Goal: Task Accomplishment & Management: Use online tool/utility

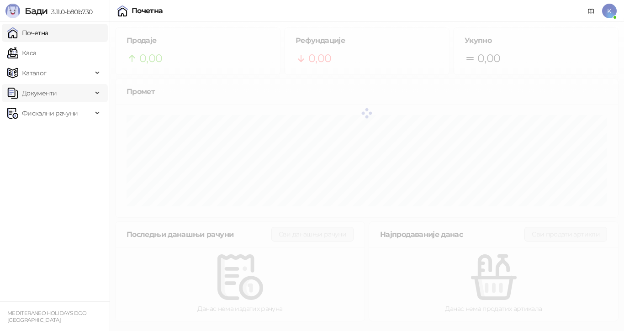
click at [36, 92] on span "Документи" at bounding box center [39, 93] width 35 height 18
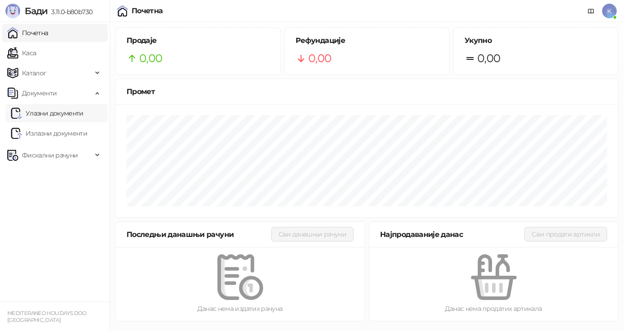
click at [44, 115] on link "Улазни документи" at bounding box center [47, 113] width 73 height 18
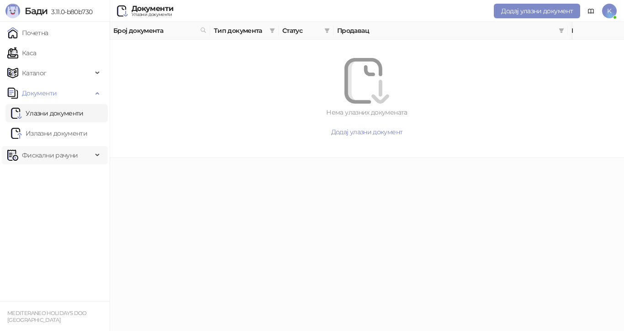
click at [38, 154] on span "Фискални рачуни" at bounding box center [50, 155] width 56 height 18
click at [28, 114] on link "Улазни документи" at bounding box center [47, 113] width 73 height 18
click at [37, 173] on link "Издати рачуни" at bounding box center [41, 175] width 61 height 18
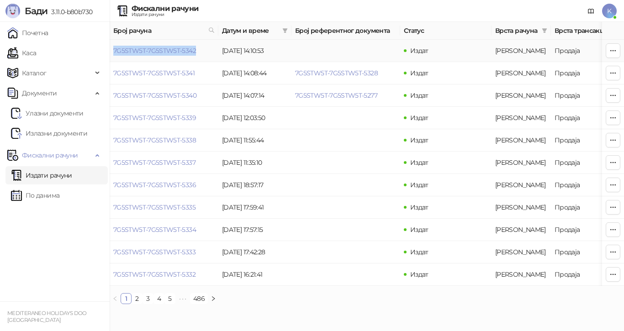
drag, startPoint x: 114, startPoint y: 48, endPoint x: 200, endPoint y: 54, distance: 86.5
click at [200, 54] on td "7G5STW5T-7G5STW5T-5342" at bounding box center [164, 51] width 109 height 22
copy link "7G5STW5T-7G5STW5T-5342"
click at [210, 31] on icon at bounding box center [211, 30] width 5 height 5
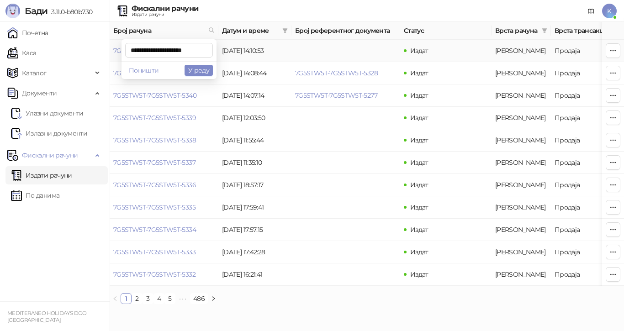
scroll to position [0, 4]
type input "**********"
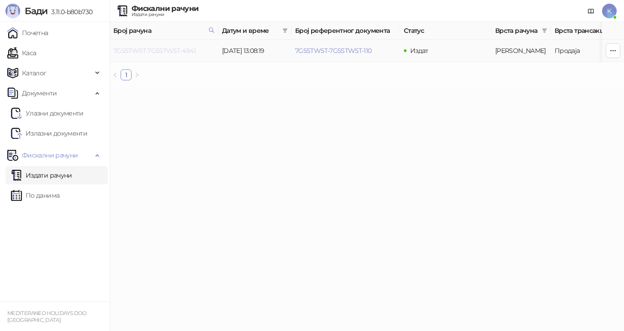
click at [191, 50] on link "7G5STW5T-7G5STW5T-4941" at bounding box center [154, 51] width 82 height 8
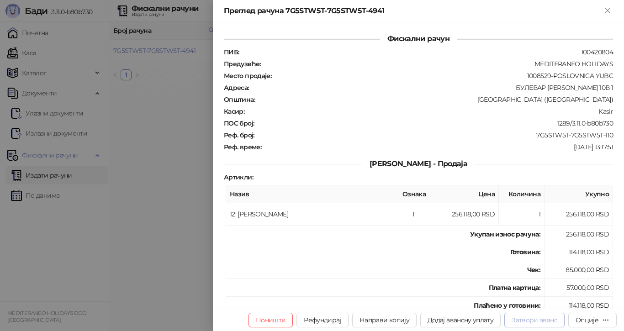
click at [537, 320] on button "Затвори аванс" at bounding box center [534, 320] width 60 height 15
type input "**********"
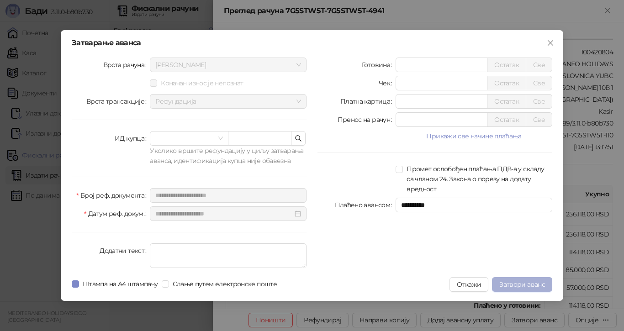
click at [528, 282] on span "Затвори аванс" at bounding box center [522, 284] width 46 height 8
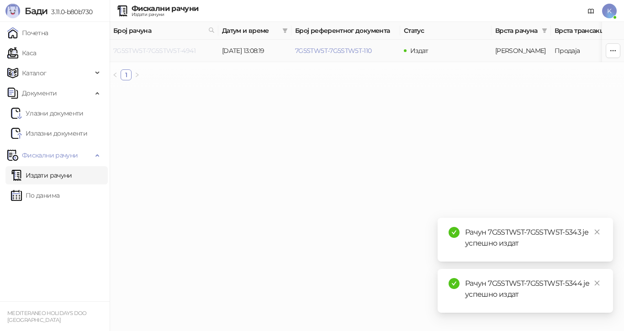
click at [170, 49] on link "7G5STW5T-7G5STW5T-4941" at bounding box center [154, 51] width 82 height 8
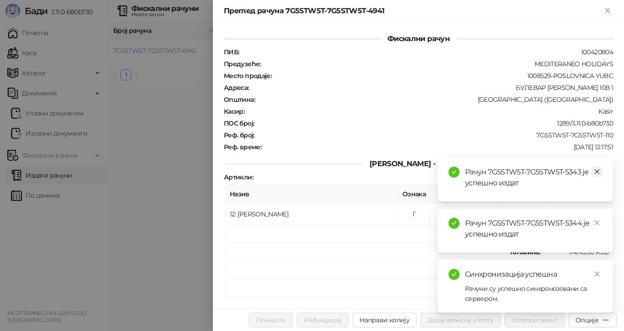
click at [598, 169] on icon "close" at bounding box center [596, 171] width 6 height 6
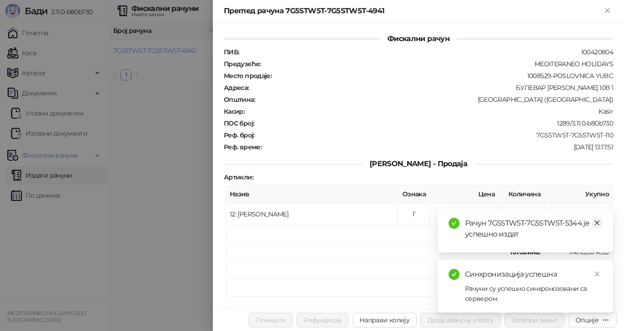
click at [597, 221] on icon "close" at bounding box center [596, 223] width 6 height 6
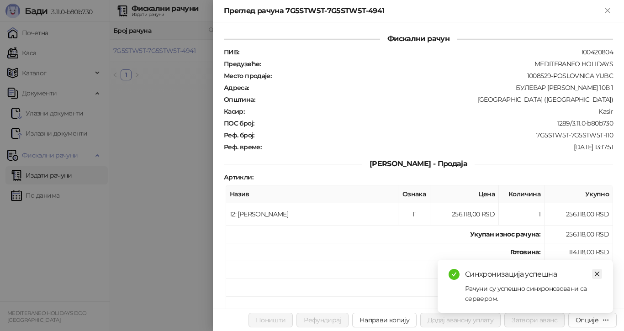
click at [598, 272] on icon "close" at bounding box center [596, 274] width 6 height 6
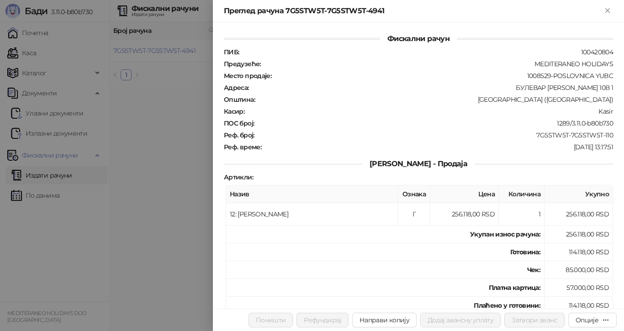
click at [172, 83] on div at bounding box center [312, 165] width 624 height 331
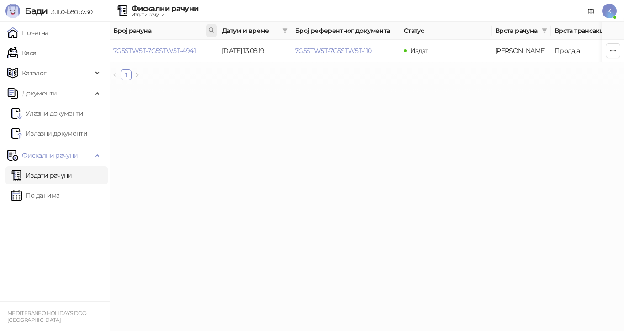
click at [210, 28] on icon at bounding box center [211, 30] width 5 height 5
type input "**********"
click at [191, 50] on link "7G5STW5T-7G5STW5T-4623" at bounding box center [154, 51] width 83 height 8
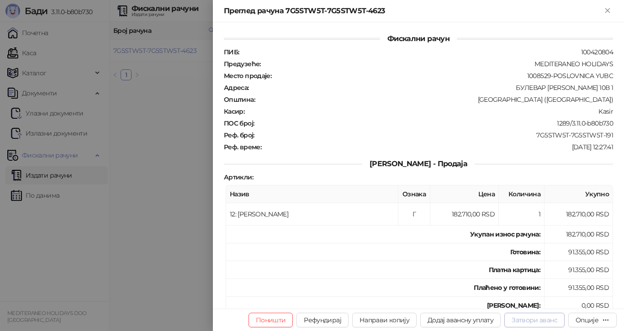
click at [541, 319] on button "Затвори аванс" at bounding box center [534, 320] width 60 height 15
type input "**********"
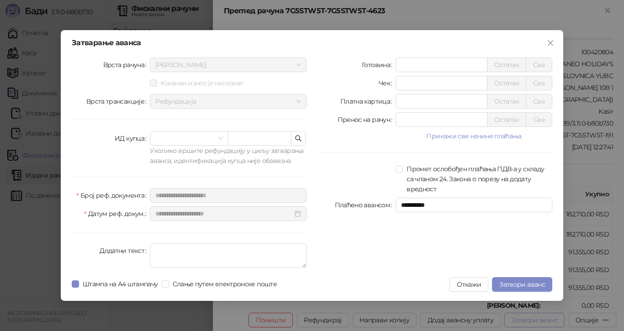
click at [541, 319] on div "**********" at bounding box center [312, 165] width 624 height 331
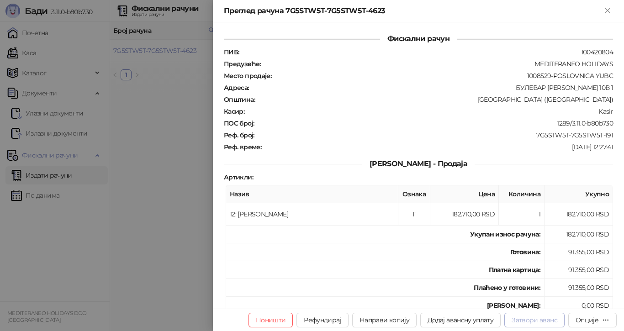
click at [541, 319] on button "Затвори аванс" at bounding box center [534, 320] width 60 height 15
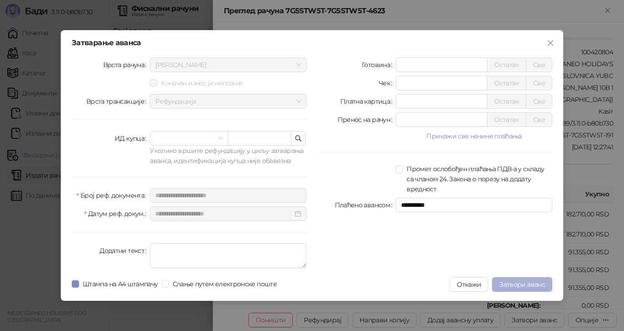
click at [512, 279] on button "Затвори аванс" at bounding box center [522, 284] width 60 height 15
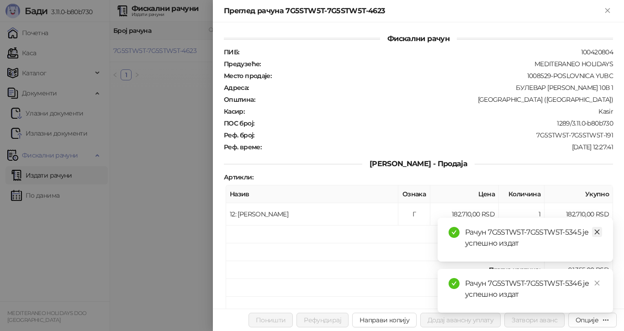
click at [597, 231] on icon "close" at bounding box center [596, 232] width 6 height 6
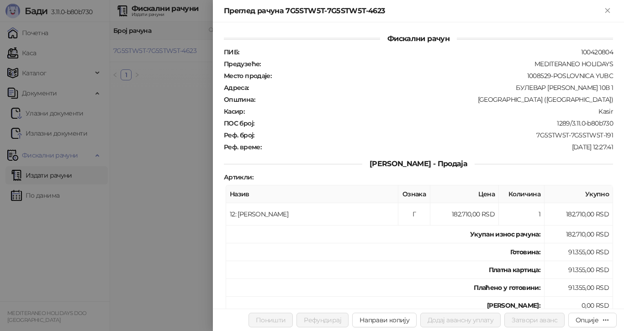
drag, startPoint x: 194, startPoint y: 162, endPoint x: 205, endPoint y: 145, distance: 20.8
click at [194, 159] on div at bounding box center [312, 165] width 624 height 331
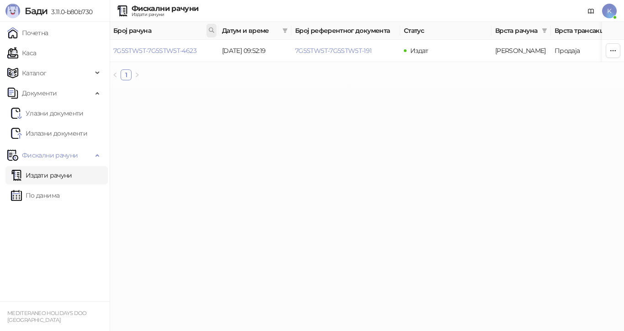
click at [210, 30] on icon at bounding box center [211, 30] width 6 height 6
type input "**********"
click at [189, 49] on link "7G5STW5T-7G5STW5T-4559" at bounding box center [154, 51] width 83 height 8
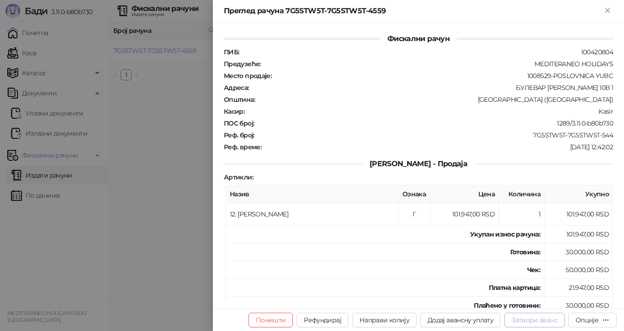
click at [547, 320] on button "Затвори аванс" at bounding box center [534, 320] width 60 height 15
type input "**********"
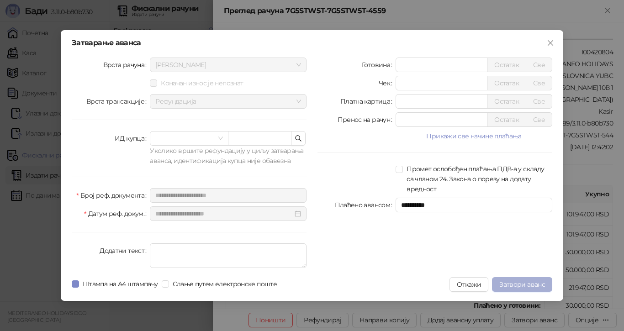
click at [518, 283] on span "Затвори аванс" at bounding box center [522, 284] width 46 height 8
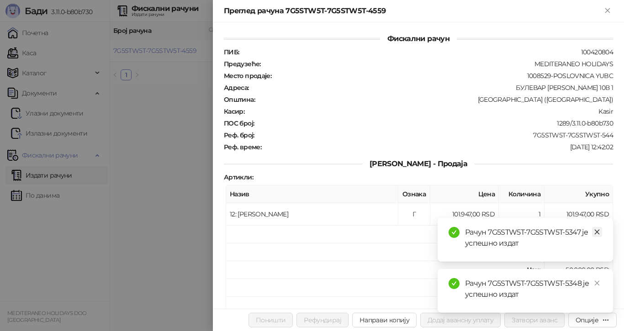
click at [598, 230] on icon "close" at bounding box center [596, 232] width 5 height 5
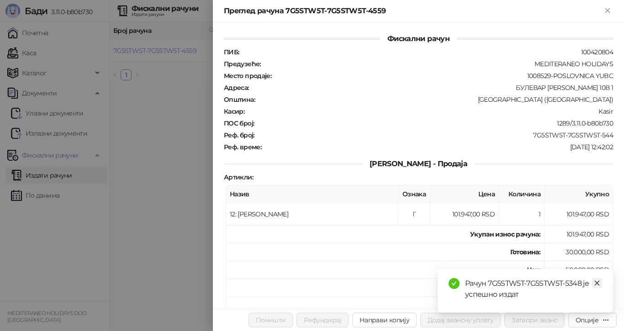
click at [594, 280] on link "Close" at bounding box center [597, 283] width 10 height 10
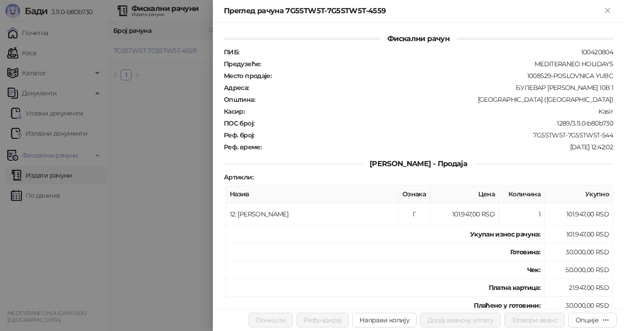
drag, startPoint x: 197, startPoint y: 25, endPoint x: 206, endPoint y: 31, distance: 10.6
click at [197, 25] on div at bounding box center [312, 165] width 624 height 331
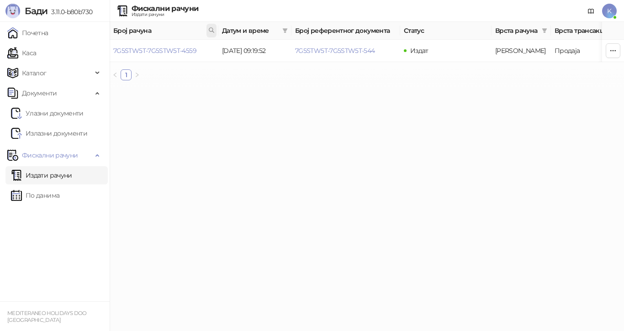
click at [208, 31] on span at bounding box center [211, 31] width 10 height 14
click at [210, 29] on icon at bounding box center [211, 30] width 6 height 6
drag, startPoint x: 208, startPoint y: 51, endPoint x: 52, endPoint y: 40, distance: 155.6
click at [47, 45] on body "[PERSON_NAME] 3.11.0-b80b730 Почетна Каса Каталог Документи Улазни документи Из…" at bounding box center [312, 44] width 624 height 88
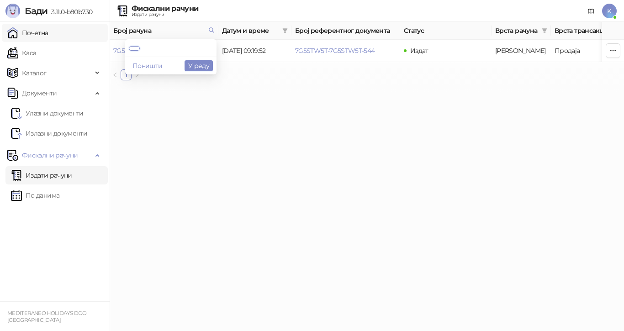
type input "*"
type input "****"
click at [164, 52] on link "7G5STW5T-7G5STW5T-4200" at bounding box center [155, 51] width 84 height 8
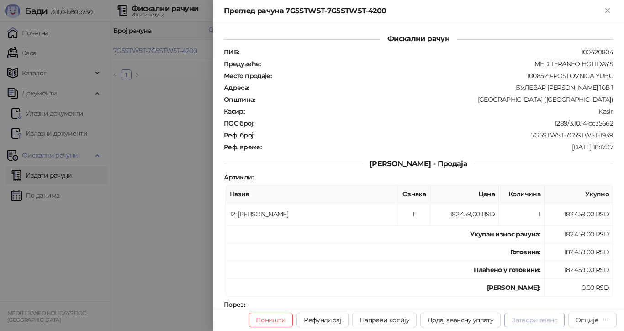
click at [517, 321] on button "Затвори аванс" at bounding box center [534, 320] width 60 height 15
type input "**********"
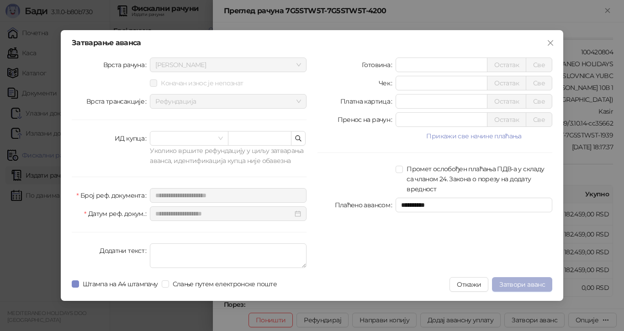
click at [515, 282] on span "Затвори аванс" at bounding box center [522, 284] width 46 height 8
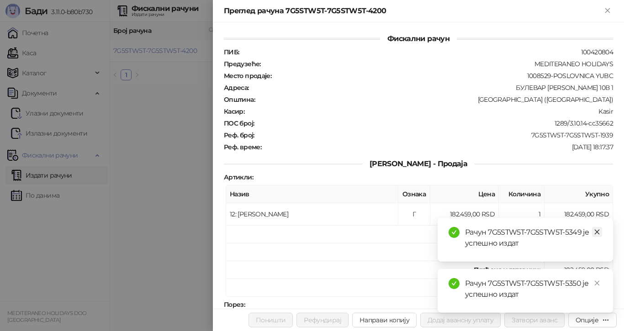
click at [597, 232] on icon "close" at bounding box center [596, 232] width 6 height 6
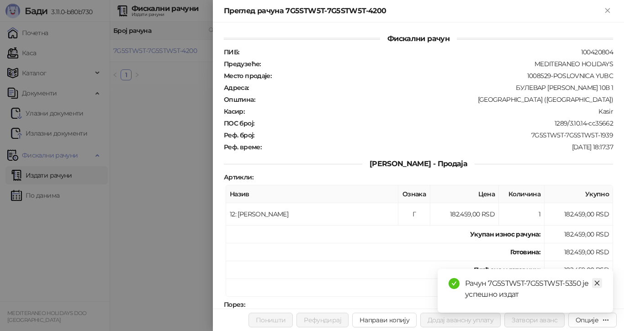
click at [598, 282] on icon "close" at bounding box center [596, 283] width 6 height 6
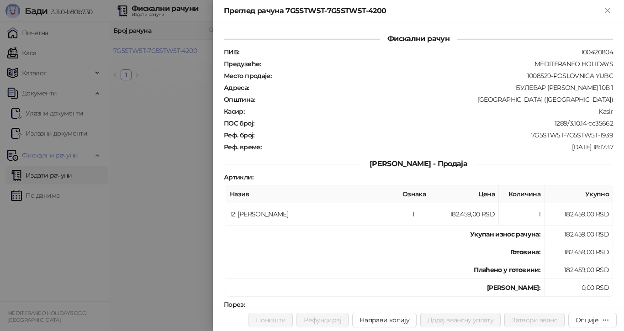
click at [157, 108] on div at bounding box center [312, 165] width 624 height 331
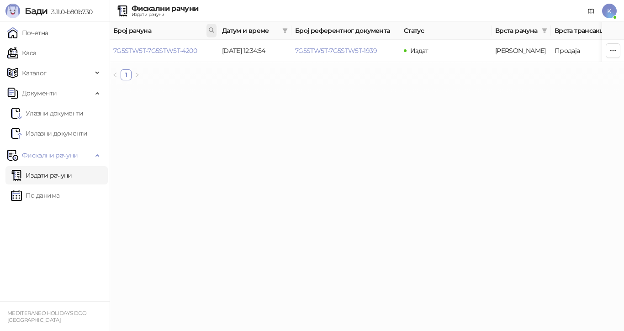
click at [212, 27] on span at bounding box center [211, 31] width 10 height 14
type input "****"
click at [210, 30] on icon at bounding box center [211, 30] width 6 height 6
click at [207, 88] on html "[PERSON_NAME] 3.11.0-b80b730 Почетна Каса Каталог Документи Улазни документи Из…" at bounding box center [312, 44] width 624 height 88
click at [180, 51] on link "7G5STW5T-7G5STW5T-4639" at bounding box center [155, 51] width 84 height 8
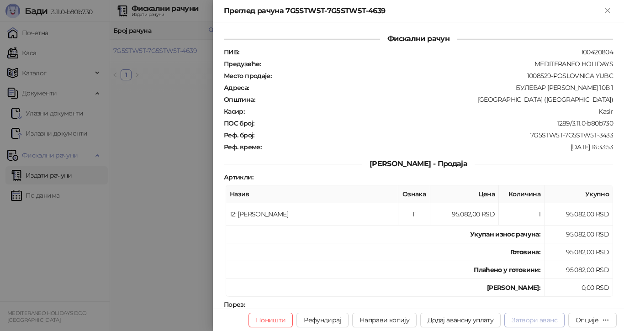
click at [529, 318] on button "Затвори аванс" at bounding box center [534, 320] width 60 height 15
type input "**********"
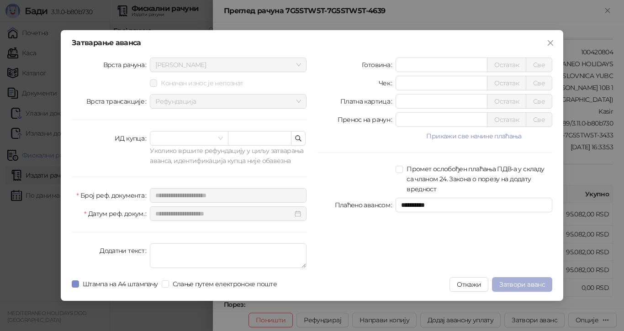
click at [522, 282] on span "Затвори аванс" at bounding box center [522, 284] width 46 height 8
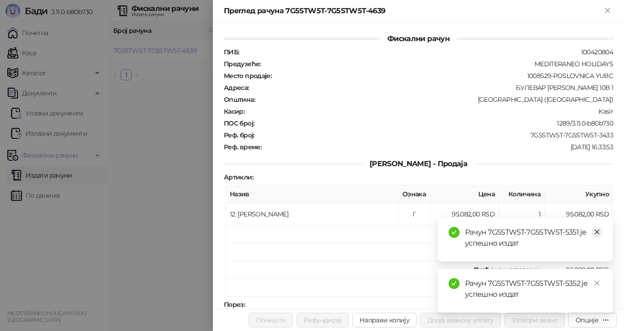
click at [597, 231] on icon "close" at bounding box center [596, 232] width 6 height 6
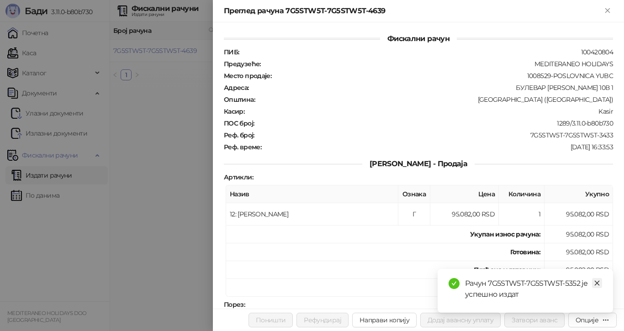
click at [595, 282] on icon "close" at bounding box center [596, 283] width 6 height 6
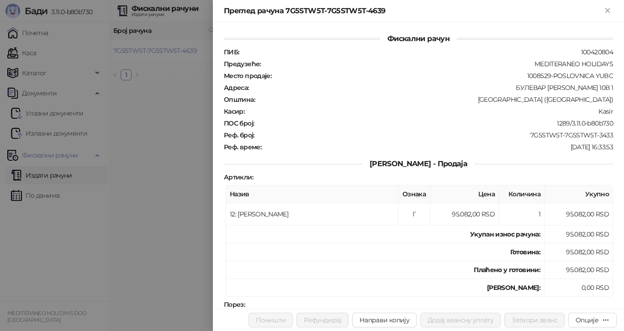
click at [142, 44] on div at bounding box center [312, 165] width 624 height 331
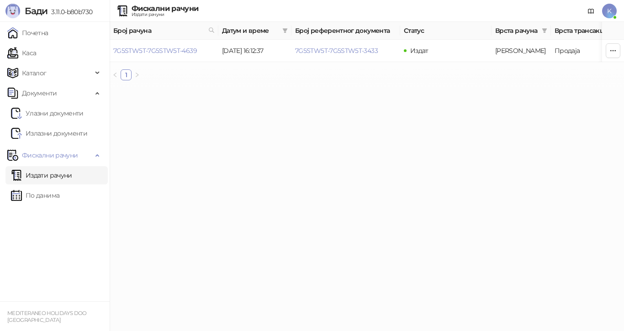
drag, startPoint x: 211, startPoint y: 30, endPoint x: 206, endPoint y: 39, distance: 10.2
click at [210, 30] on icon at bounding box center [211, 30] width 6 height 6
type input "**********"
click at [190, 50] on link "7G5STW5T-7G5STW5T-4639" at bounding box center [155, 51] width 84 height 8
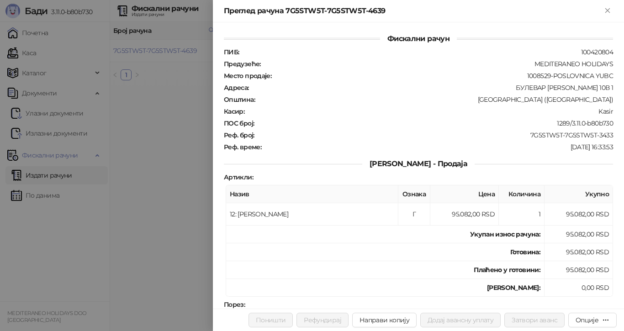
click at [180, 97] on div at bounding box center [312, 165] width 624 height 331
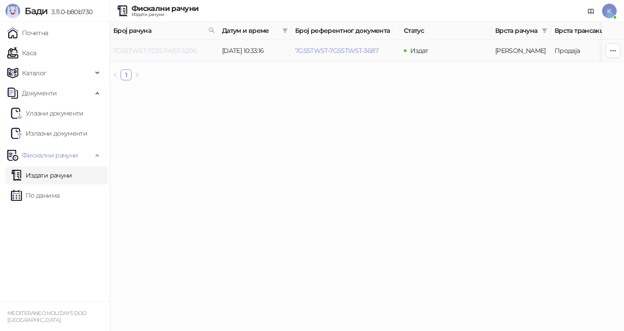
click at [191, 52] on link "7G5STW5T-7G5STW5T-5206" at bounding box center [154, 51] width 83 height 8
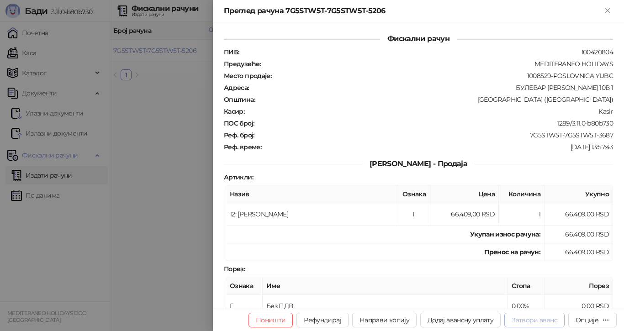
click at [519, 321] on button "Затвори аванс" at bounding box center [534, 320] width 60 height 15
type input "**********"
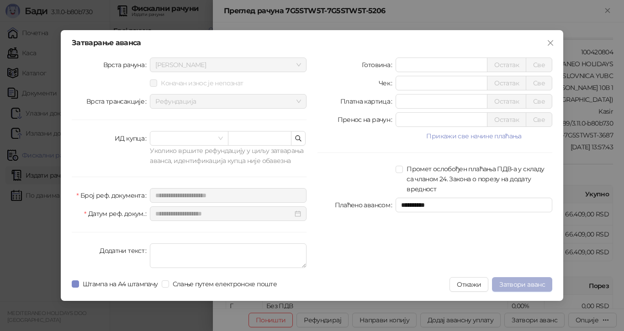
click at [500, 284] on span "Затвори аванс" at bounding box center [522, 284] width 46 height 8
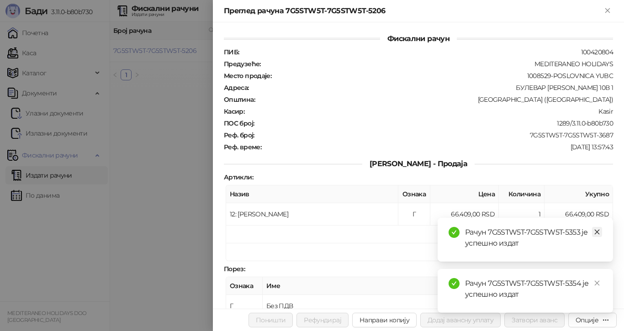
click at [598, 232] on icon "close" at bounding box center [596, 232] width 6 height 6
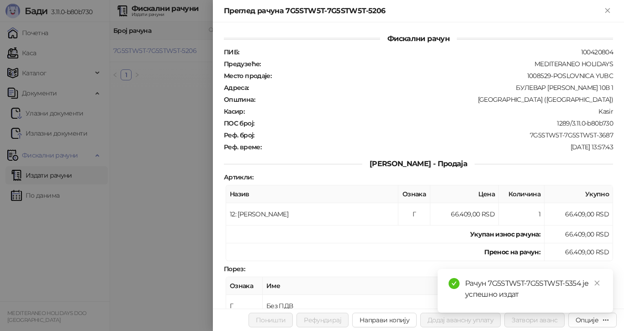
drag, startPoint x: 600, startPoint y: 284, endPoint x: 591, endPoint y: 273, distance: 14.0
click at [599, 283] on link "Close" at bounding box center [597, 283] width 10 height 10
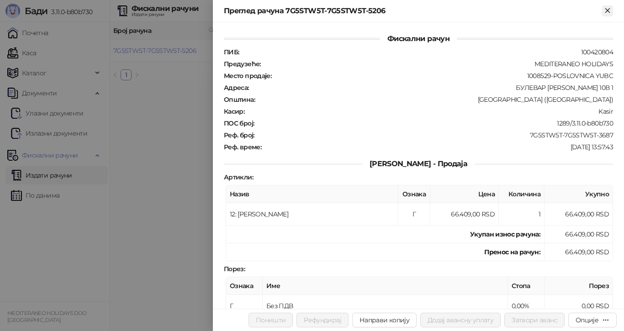
click at [608, 11] on icon "Close" at bounding box center [607, 10] width 4 height 4
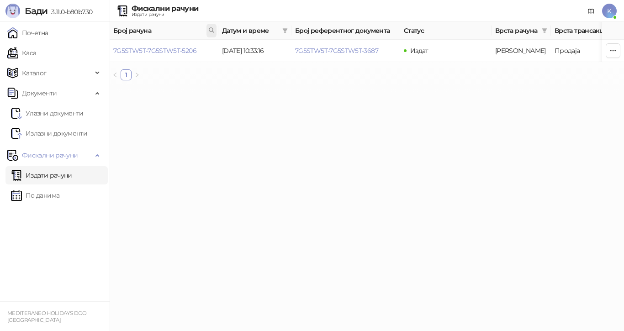
click at [212, 26] on span at bounding box center [211, 31] width 10 height 14
type input "**********"
click at [190, 49] on link "7G5STW5T-7G5STW5T-4446" at bounding box center [155, 51] width 84 height 8
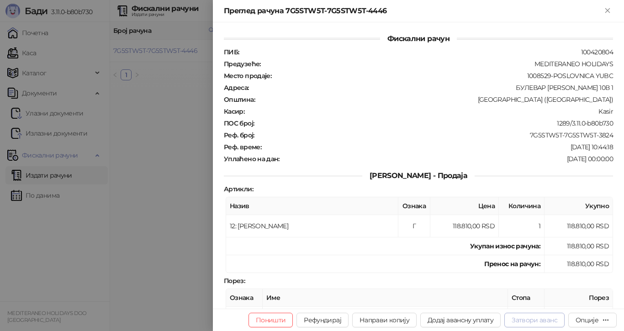
click at [542, 317] on button "Затвори аванс" at bounding box center [534, 320] width 60 height 15
type input "**********"
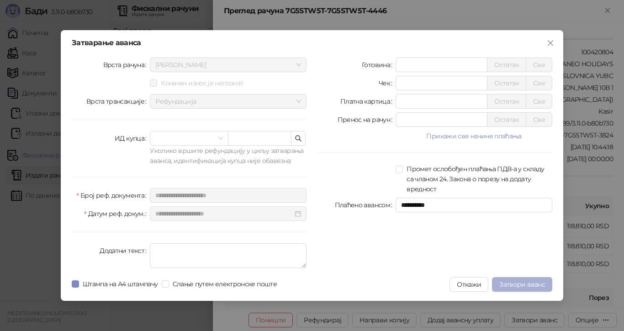
click at [526, 280] on span "Затвори аванс" at bounding box center [522, 284] width 46 height 8
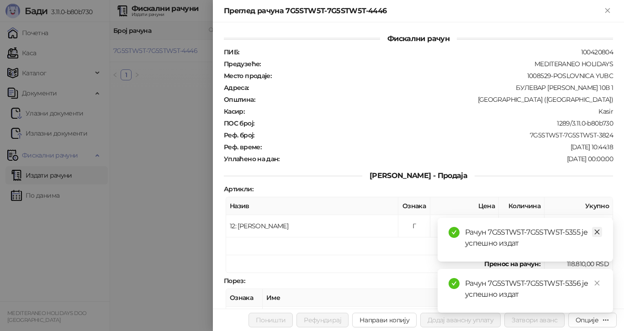
click at [596, 233] on icon "close" at bounding box center [596, 232] width 6 height 6
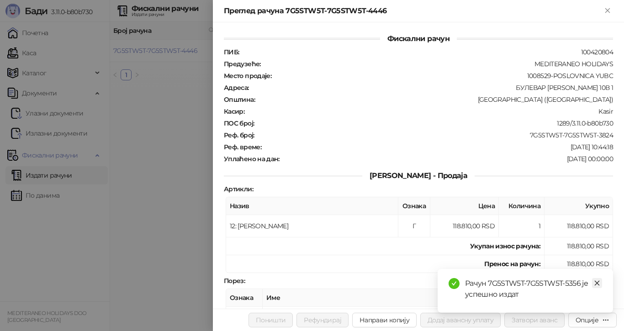
click at [598, 284] on icon "close" at bounding box center [596, 283] width 6 height 6
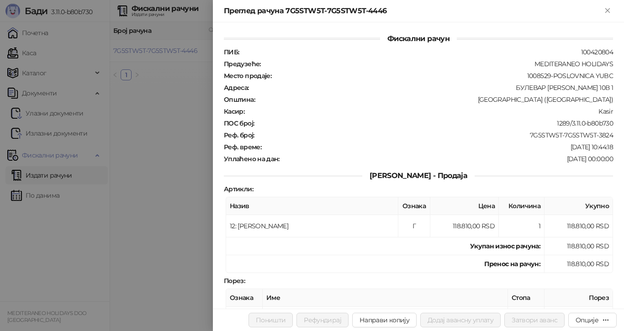
click at [171, 164] on div at bounding box center [312, 165] width 624 height 331
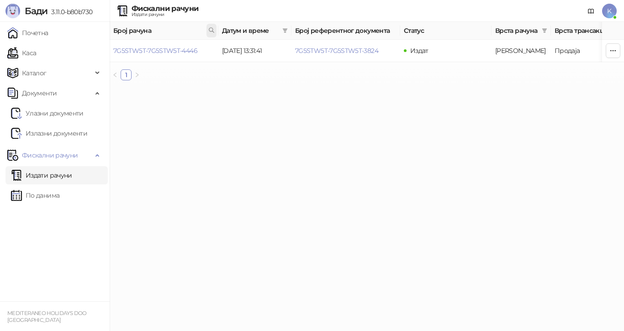
click at [208, 32] on icon at bounding box center [211, 30] width 6 height 6
type input "**********"
click at [189, 50] on link "7G5STW5T-7G5STW5T-4550" at bounding box center [154, 51] width 83 height 8
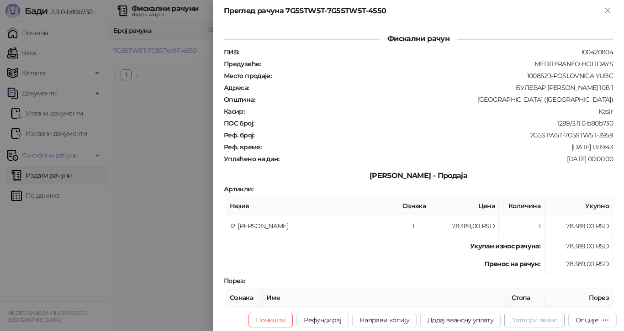
click at [532, 315] on button "Затвори аванс" at bounding box center [534, 320] width 60 height 15
type input "**********"
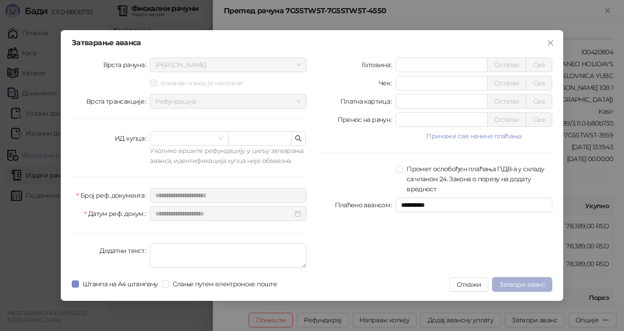
click at [519, 281] on span "Затвори аванс" at bounding box center [522, 284] width 46 height 8
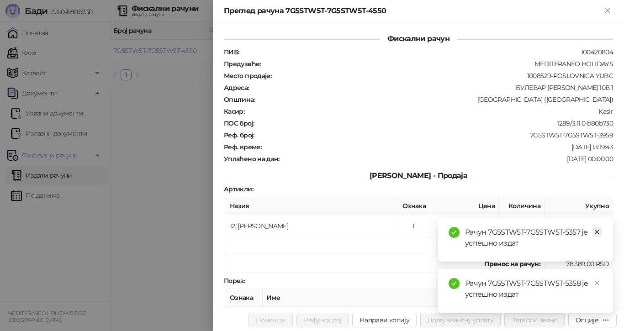
click at [595, 231] on icon "close" at bounding box center [596, 232] width 5 height 5
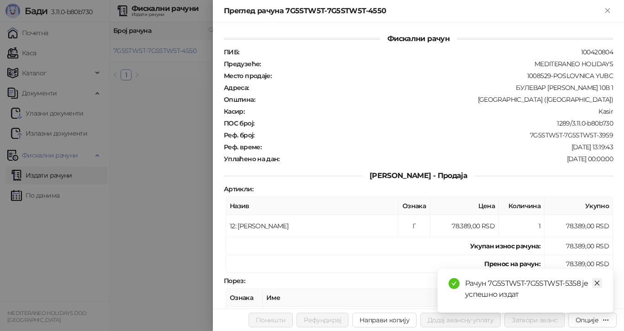
click at [595, 282] on icon "close" at bounding box center [596, 283] width 5 height 5
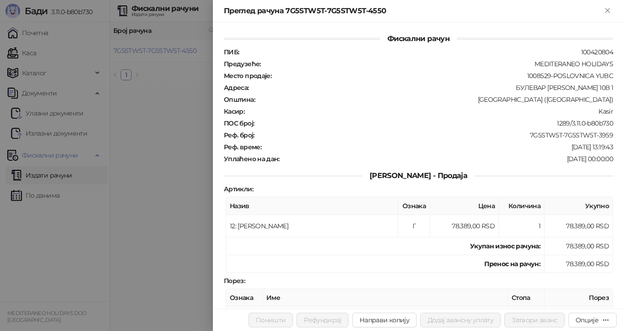
drag, startPoint x: 177, startPoint y: 50, endPoint x: 192, endPoint y: 49, distance: 15.5
click at [177, 50] on div at bounding box center [312, 165] width 624 height 331
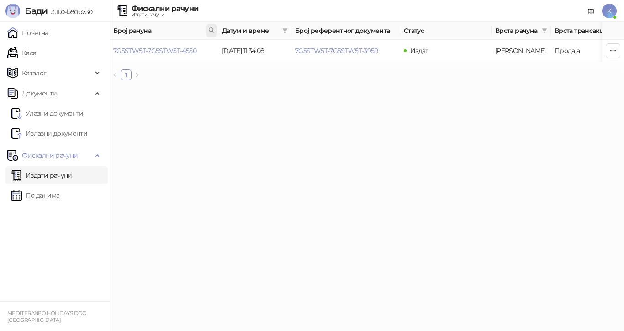
click at [210, 30] on icon at bounding box center [211, 30] width 6 height 6
type input "****"
click at [191, 47] on link "7G5STW5T-7G5STW5T-4745" at bounding box center [154, 51] width 82 height 8
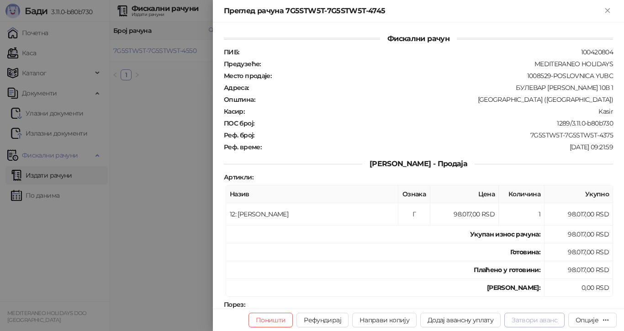
click at [531, 317] on button "Затвори аванс" at bounding box center [534, 320] width 60 height 15
type input "**********"
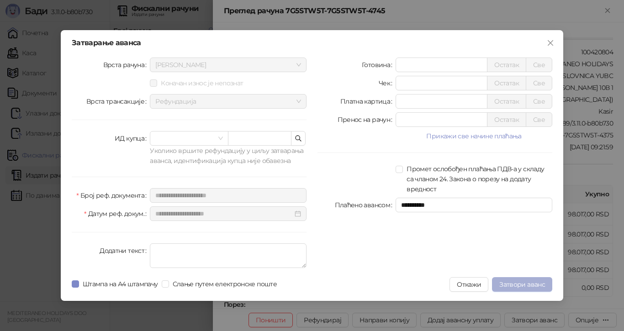
click at [509, 285] on span "Затвори аванс" at bounding box center [522, 284] width 46 height 8
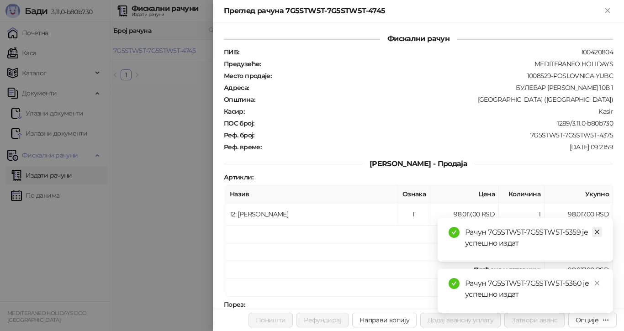
click at [599, 231] on icon "close" at bounding box center [596, 232] width 6 height 6
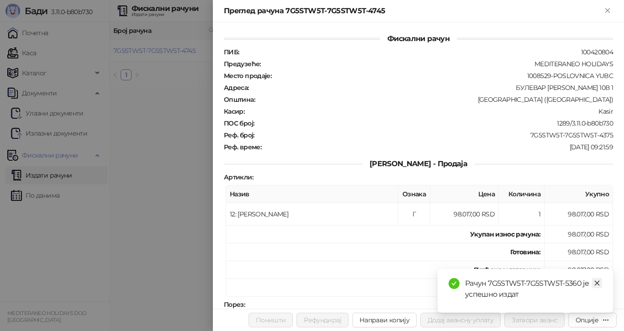
click at [597, 280] on icon "close" at bounding box center [596, 283] width 6 height 6
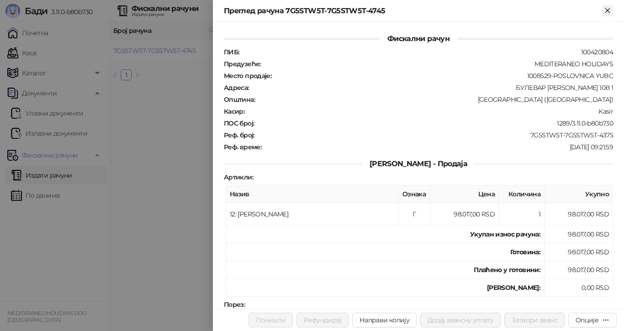
click at [606, 9] on icon "Close" at bounding box center [607, 10] width 4 height 4
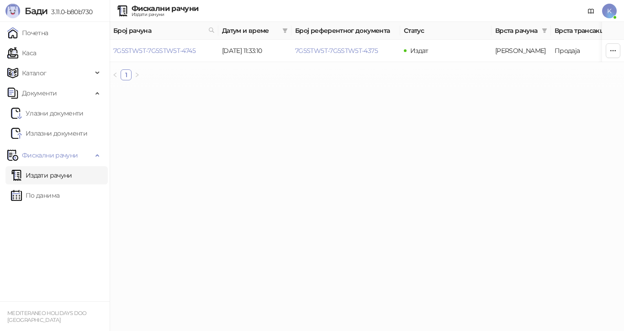
drag, startPoint x: 216, startPoint y: 87, endPoint x: 209, endPoint y: 65, distance: 23.1
click at [215, 84] on div "Број рачуна Датум и време Број референтног документа Статус Врста рачуна Врста …" at bounding box center [367, 55] width 514 height 66
click at [211, 28] on icon at bounding box center [211, 30] width 6 height 6
type input "**********"
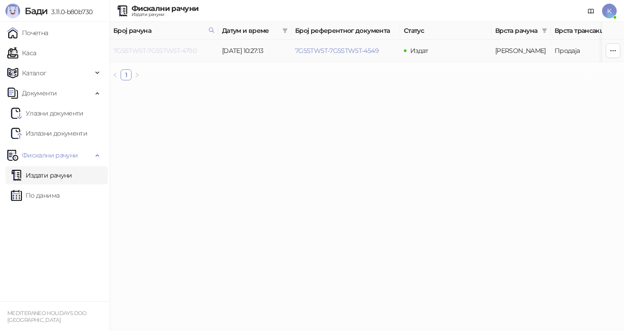
click at [183, 50] on link "7G5STW5T-7G5STW5T-4790" at bounding box center [154, 51] width 83 height 8
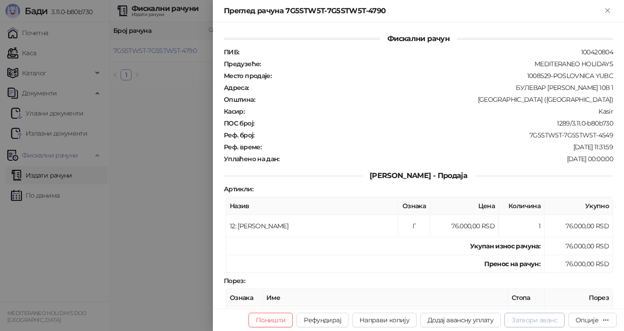
click at [537, 319] on button "Затвори аванс" at bounding box center [534, 320] width 60 height 15
type input "**********"
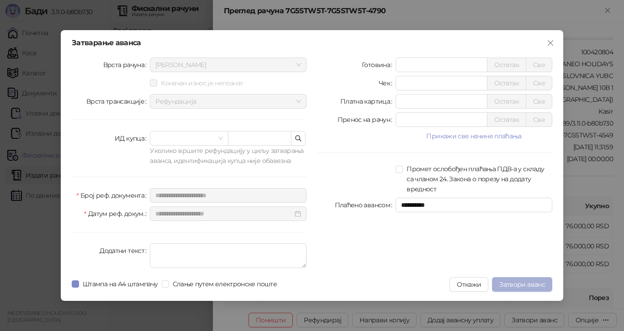
click at [540, 283] on span "Затвори аванс" at bounding box center [522, 284] width 46 height 8
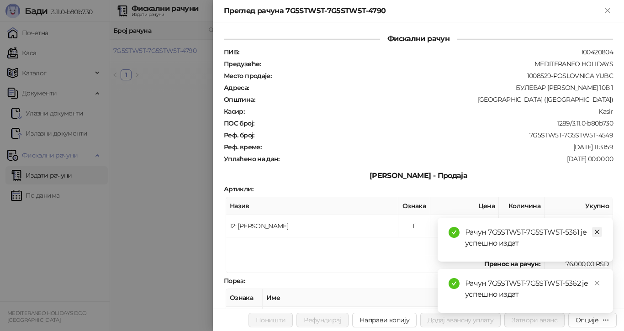
click at [597, 233] on icon "close" at bounding box center [596, 232] width 6 height 6
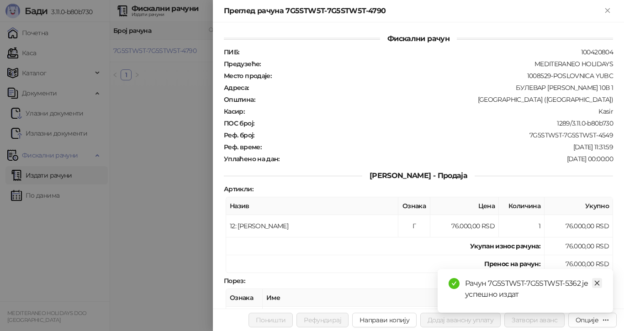
click at [597, 281] on icon "close" at bounding box center [596, 283] width 6 height 6
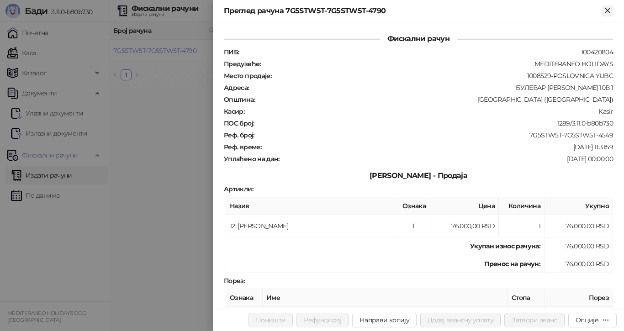
click at [607, 8] on icon "Close" at bounding box center [607, 10] width 8 height 8
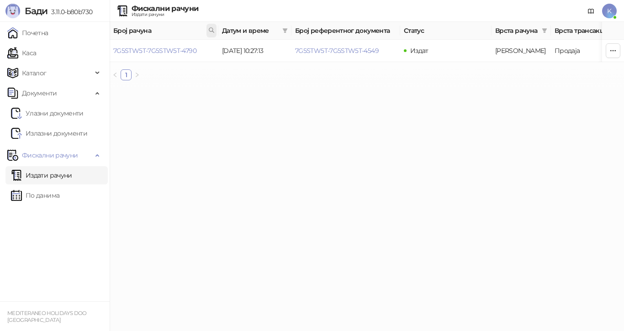
click at [215, 30] on span at bounding box center [211, 31] width 10 height 14
type input "**********"
click at [189, 50] on link "7G5STW5T-7G5STW5T-4642" at bounding box center [155, 51] width 84 height 8
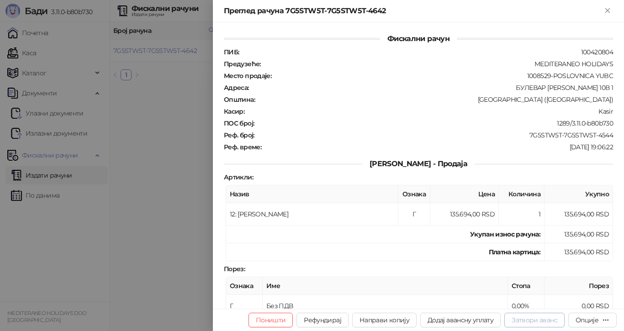
click at [535, 320] on button "Затвори аванс" at bounding box center [534, 320] width 60 height 15
type input "**********"
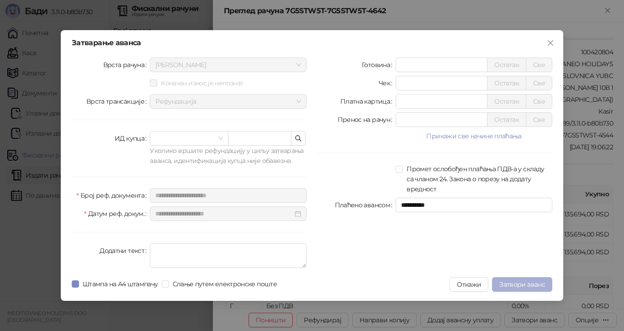
click at [520, 283] on span "Затвори аванс" at bounding box center [522, 284] width 46 height 8
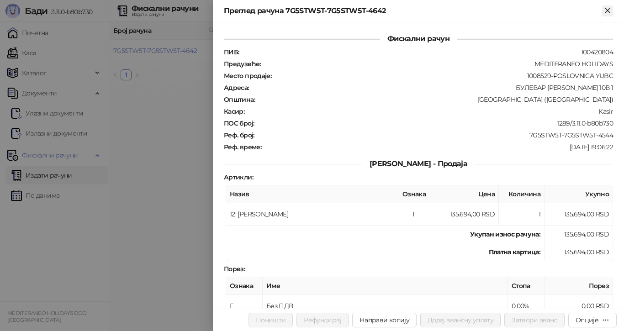
click at [608, 10] on icon "Close" at bounding box center [607, 10] width 4 height 4
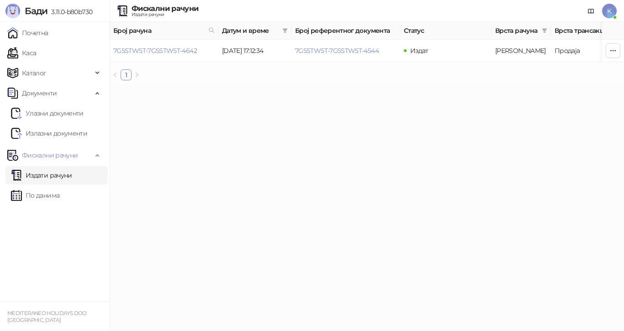
drag, startPoint x: 244, startPoint y: 124, endPoint x: 238, endPoint y: 116, distance: 9.8
click at [243, 88] on html "[PERSON_NAME] 3.11.0-b80b730 Почетна Каса Каталог Документи Улазни документи Из…" at bounding box center [312, 44] width 624 height 88
click at [213, 29] on icon at bounding box center [211, 30] width 5 height 5
type input "**********"
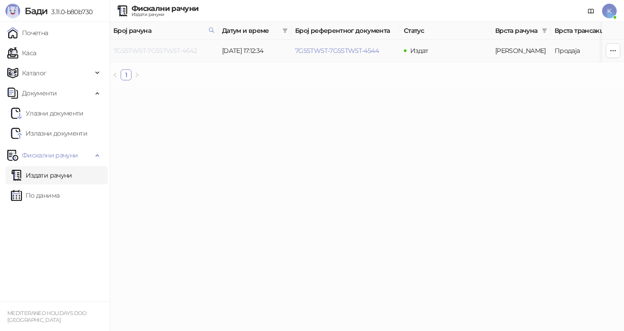
click at [186, 50] on link "7G5STW5T-7G5STW5T-4642" at bounding box center [155, 51] width 84 height 8
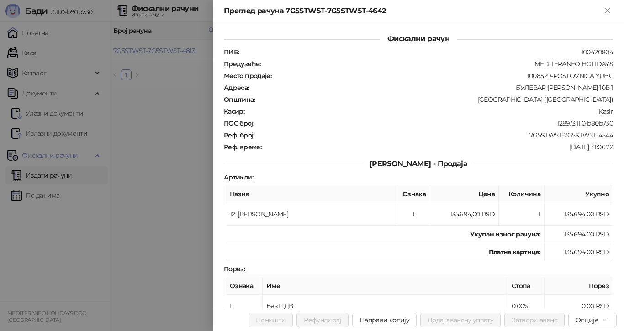
click at [175, 111] on div at bounding box center [312, 165] width 624 height 331
drag, startPoint x: 173, startPoint y: 91, endPoint x: 183, endPoint y: 73, distance: 20.4
click at [173, 90] on div at bounding box center [312, 165] width 624 height 331
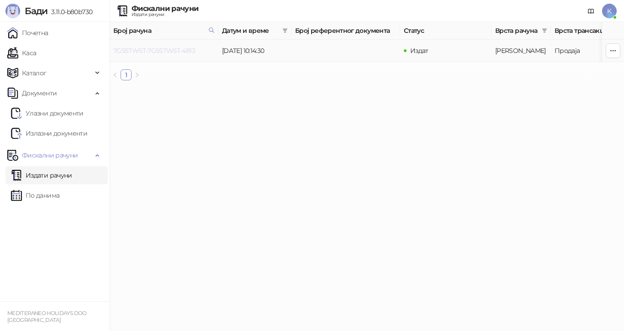
click at [184, 51] on link "7G5STW5T-7G5STW5T-4813" at bounding box center [154, 51] width 82 height 8
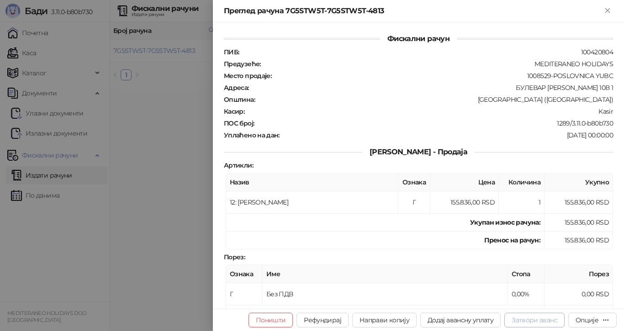
click at [530, 319] on button "Затвори аванс" at bounding box center [534, 320] width 60 height 15
type input "**********"
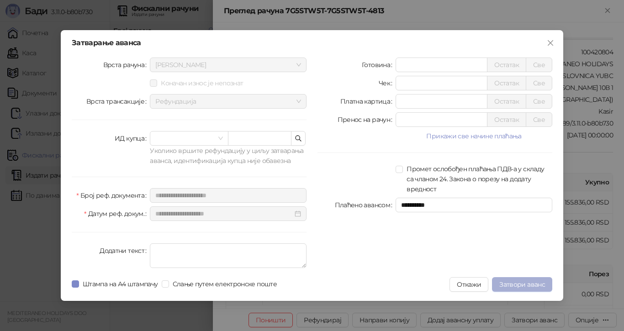
click at [518, 288] on span "Затвори аванс" at bounding box center [522, 284] width 46 height 8
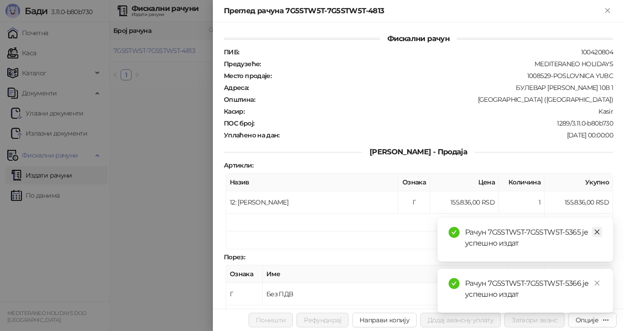
click at [597, 232] on icon "close" at bounding box center [596, 232] width 6 height 6
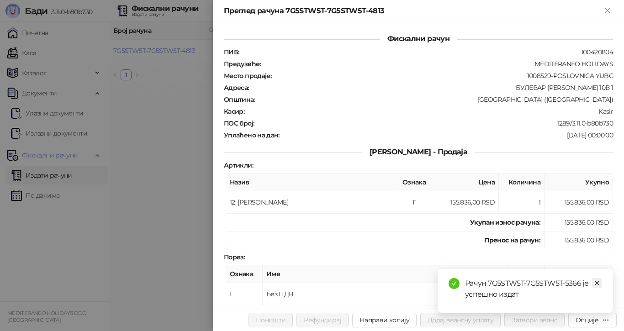
click at [595, 283] on icon "close" at bounding box center [596, 283] width 6 height 6
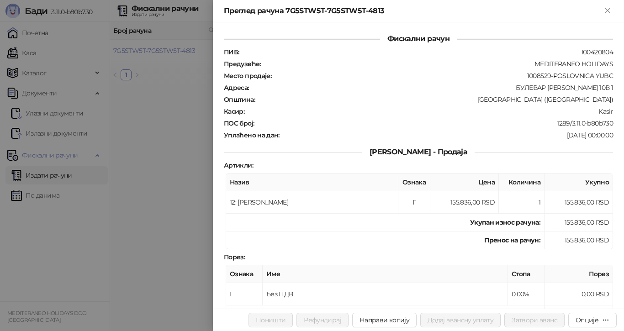
drag, startPoint x: 609, startPoint y: 11, endPoint x: 597, endPoint y: 25, distance: 18.4
click at [609, 12] on icon "Close" at bounding box center [607, 10] width 4 height 4
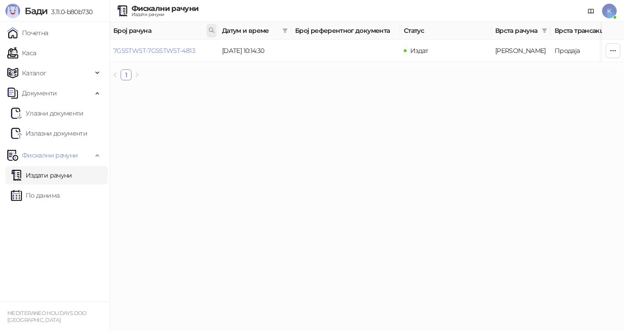
click at [210, 26] on span at bounding box center [211, 31] width 10 height 14
type input "**********"
click at [187, 49] on link "7G5STW5T-7G5STW5T-4627" at bounding box center [154, 51] width 83 height 8
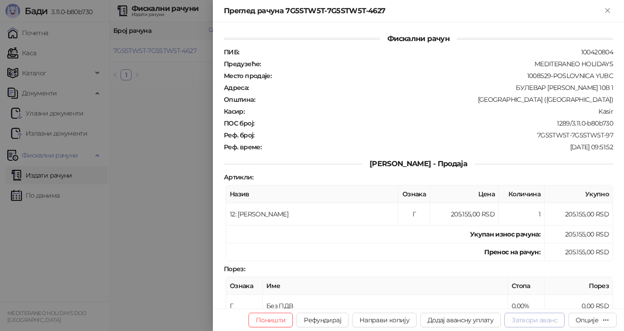
click at [523, 318] on button "Затвори аванс" at bounding box center [534, 320] width 60 height 15
type input "**********"
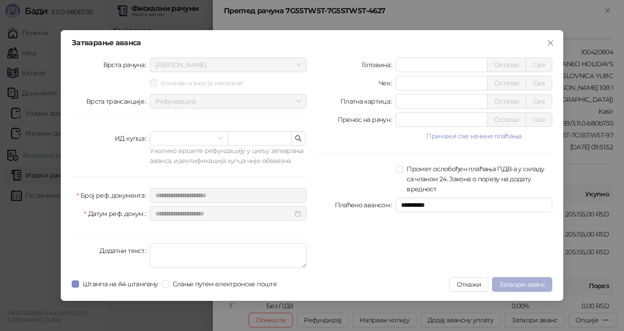
click at [525, 285] on span "Затвори аванс" at bounding box center [522, 284] width 46 height 8
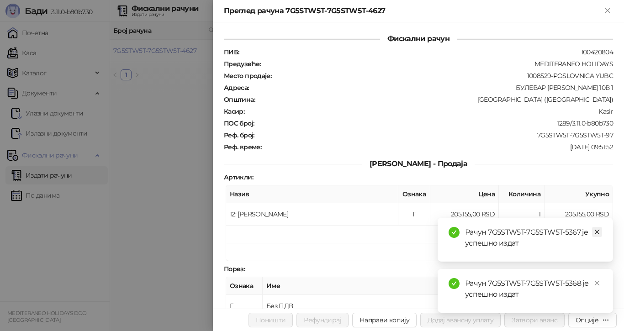
click at [597, 231] on icon "close" at bounding box center [596, 232] width 5 height 5
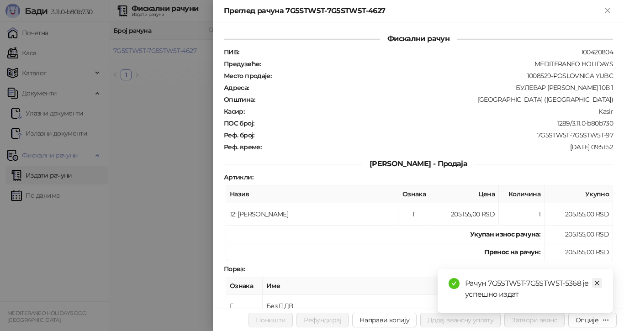
click at [595, 284] on icon "close" at bounding box center [596, 283] width 6 height 6
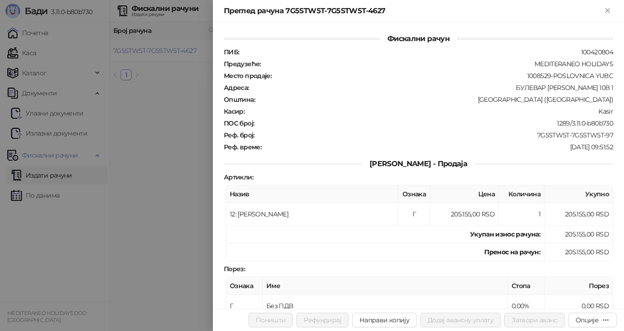
click at [168, 117] on div at bounding box center [312, 165] width 624 height 331
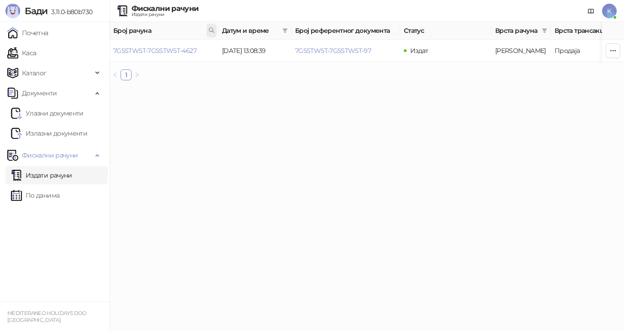
click at [210, 30] on icon at bounding box center [211, 30] width 6 height 6
type input "**********"
click at [187, 53] on link "7G5STW5T-7G5STW5T-4938" at bounding box center [155, 51] width 84 height 8
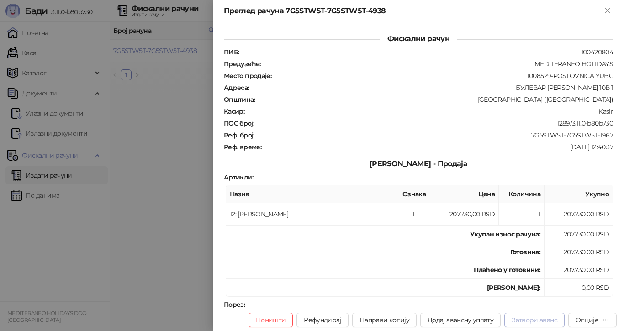
click at [526, 320] on button "Затвори аванс" at bounding box center [534, 320] width 60 height 15
type input "**********"
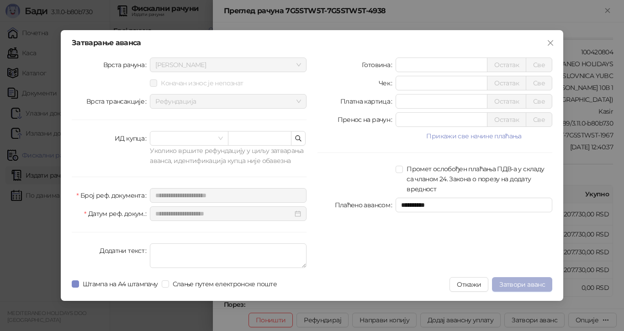
click at [525, 283] on span "Затвори аванс" at bounding box center [522, 284] width 46 height 8
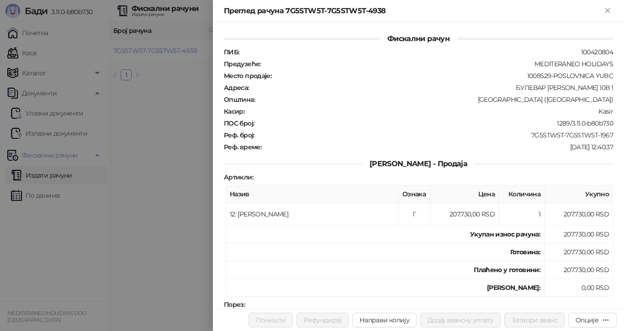
drag, startPoint x: 164, startPoint y: 140, endPoint x: 202, endPoint y: 72, distance: 77.7
click at [165, 136] on div at bounding box center [312, 165] width 624 height 331
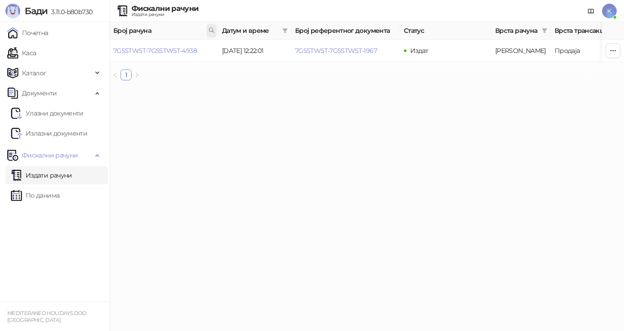
click at [214, 29] on icon at bounding box center [211, 30] width 6 height 6
click at [190, 49] on link "7G5STW5T-7G5STW5T-4938" at bounding box center [155, 51] width 84 height 8
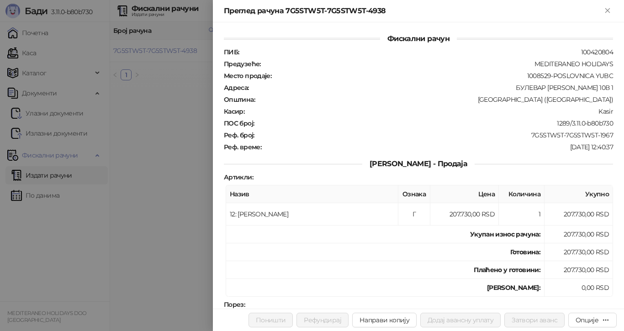
drag, startPoint x: 180, startPoint y: 125, endPoint x: 186, endPoint y: 102, distance: 23.1
click at [181, 124] on div at bounding box center [312, 165] width 624 height 331
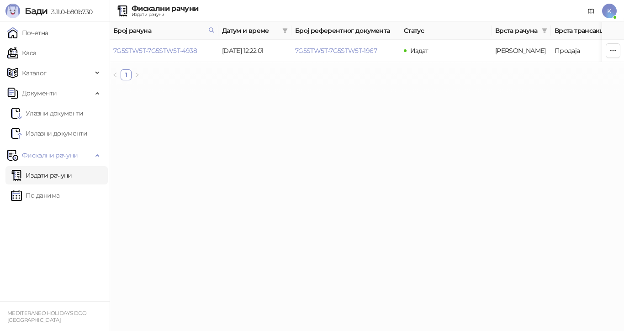
drag, startPoint x: 178, startPoint y: 112, endPoint x: 206, endPoint y: 61, distance: 57.8
click at [178, 88] on html "[PERSON_NAME] 3.11.0-b80b730 Почетна Каса Каталог Документи Улазни документи Из…" at bounding box center [312, 44] width 624 height 88
click at [208, 29] on span at bounding box center [211, 31] width 10 height 14
type input "*"
type input "****"
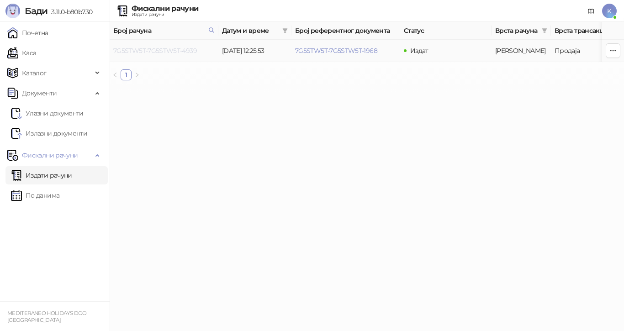
click at [189, 50] on link "7G5STW5T-7G5STW5T-4939" at bounding box center [155, 51] width 84 height 8
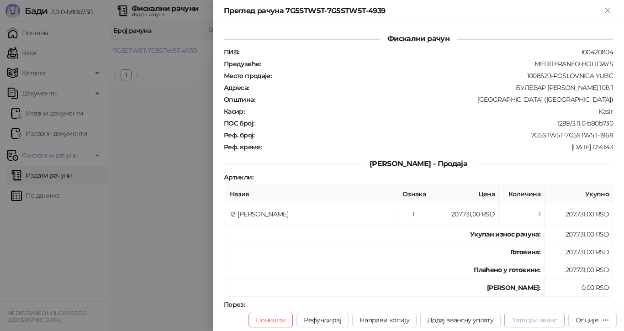
click at [537, 320] on button "Затвори аванс" at bounding box center [534, 320] width 60 height 15
type input "**********"
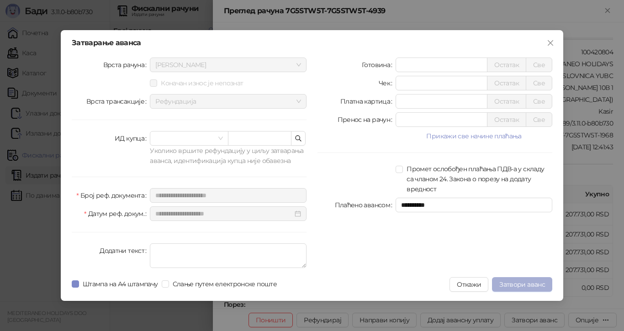
click at [534, 282] on span "Затвори аванс" at bounding box center [522, 284] width 46 height 8
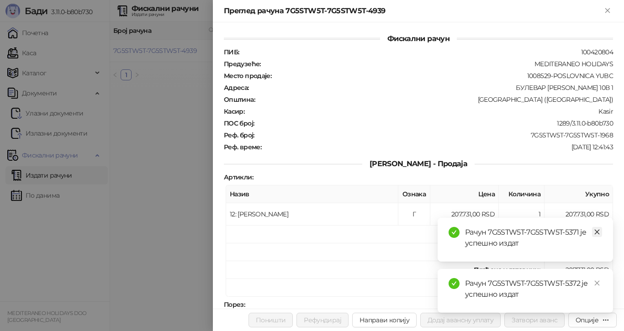
click at [597, 231] on icon "close" at bounding box center [596, 232] width 6 height 6
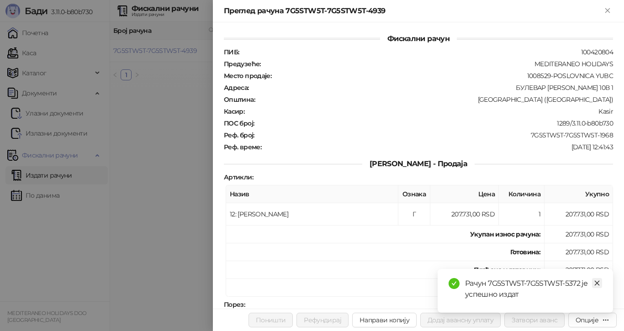
click at [596, 283] on icon "close" at bounding box center [596, 283] width 6 height 6
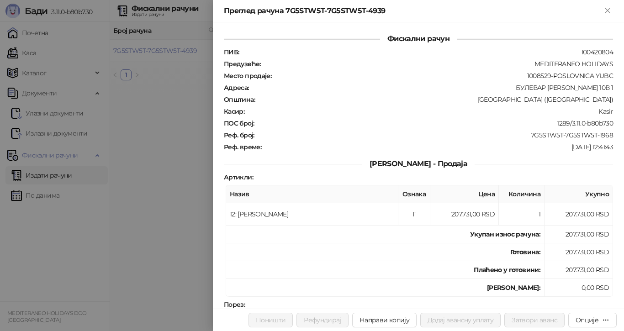
drag, startPoint x: 178, startPoint y: 130, endPoint x: 184, endPoint y: 113, distance: 17.5
click at [178, 128] on div at bounding box center [312, 165] width 624 height 331
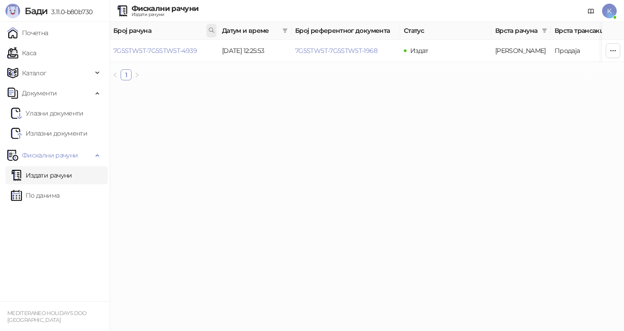
click at [210, 33] on icon at bounding box center [211, 30] width 6 height 6
type input "**********"
click at [191, 50] on link "7G5STW5T-7G5STW5T-4546" at bounding box center [155, 51] width 84 height 8
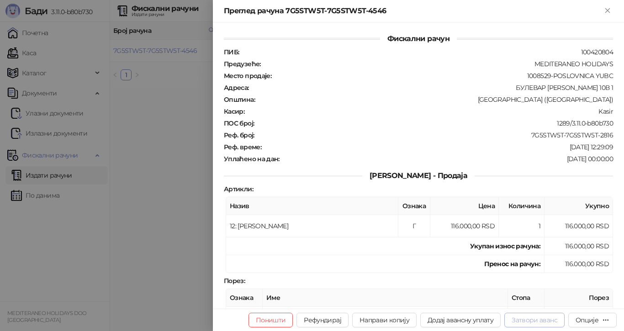
click at [553, 320] on button "Затвори аванс" at bounding box center [534, 320] width 60 height 15
type input "**********"
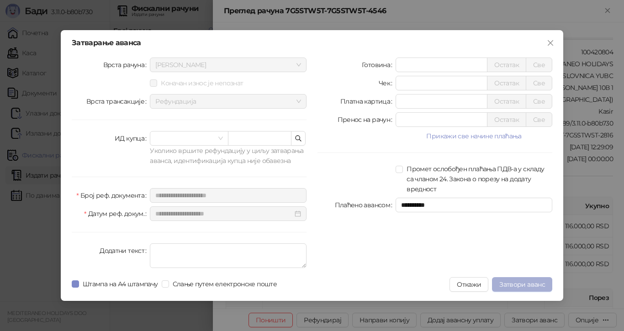
click at [519, 285] on span "Затвори аванс" at bounding box center [522, 284] width 46 height 8
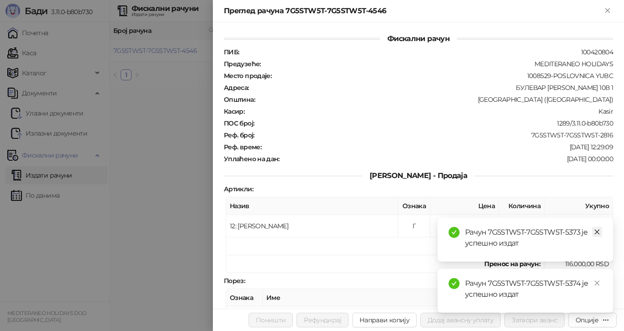
drag, startPoint x: 597, startPoint y: 232, endPoint x: 593, endPoint y: 247, distance: 15.4
click at [597, 232] on icon "close" at bounding box center [596, 232] width 6 height 6
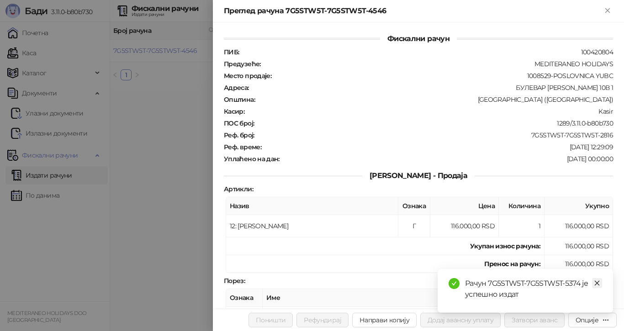
click at [597, 286] on link "Close" at bounding box center [597, 283] width 10 height 10
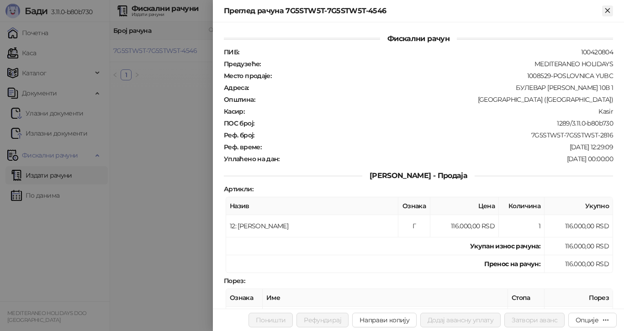
click at [607, 9] on icon "Close" at bounding box center [607, 10] width 8 height 8
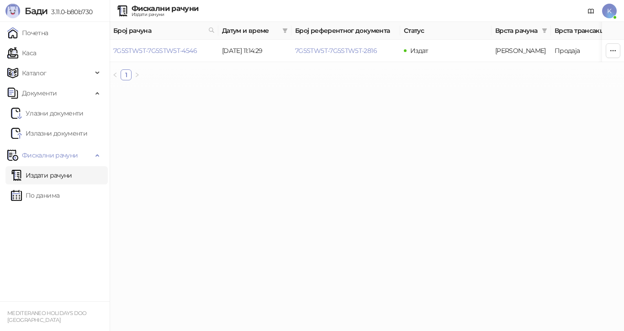
click at [169, 87] on div "Број рачуна Датум и време Број референтног документа Статус Врста рачуна Врста …" at bounding box center [367, 55] width 514 height 66
click at [212, 29] on icon at bounding box center [211, 30] width 6 height 6
type input "**********"
click at [185, 51] on link "7G5STW5T-7G5STW5T-4564" at bounding box center [155, 51] width 84 height 8
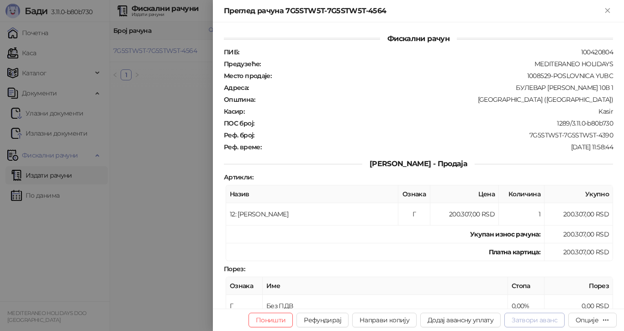
click at [540, 319] on button "Затвори аванс" at bounding box center [534, 320] width 60 height 15
type input "**********"
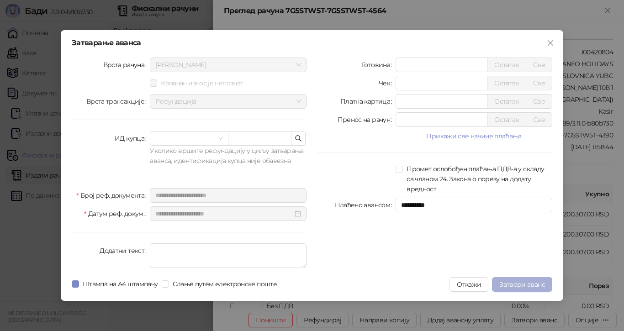
click at [522, 281] on span "Затвори аванс" at bounding box center [522, 284] width 46 height 8
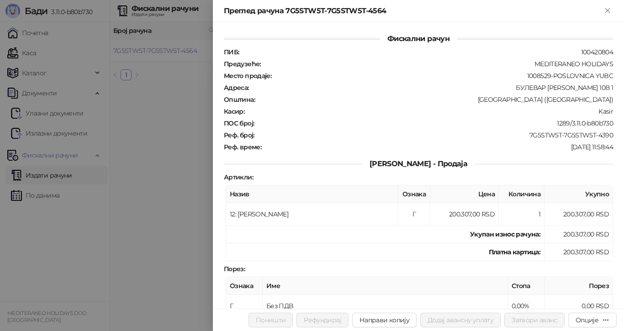
click at [149, 155] on div at bounding box center [312, 165] width 624 height 331
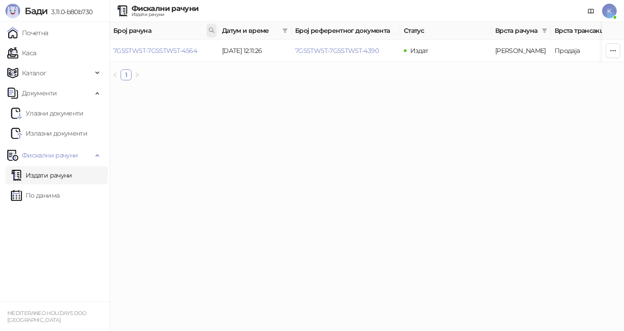
click at [210, 31] on icon at bounding box center [211, 30] width 6 height 6
type input "****"
click at [189, 51] on link "7G5STW5T-7G5STW5T-4989" at bounding box center [155, 51] width 84 height 8
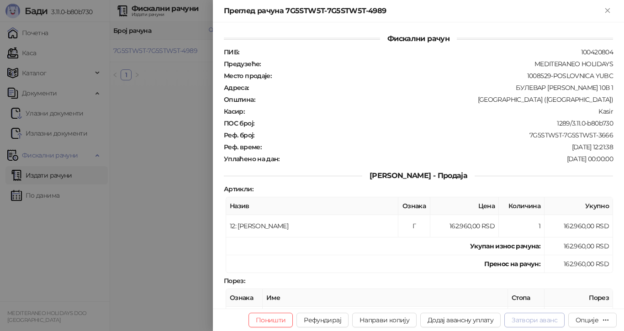
click at [536, 320] on button "Затвори аванс" at bounding box center [534, 320] width 60 height 15
type input "**********"
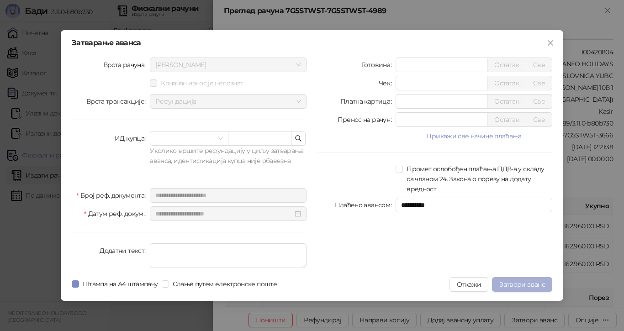
click at [515, 282] on span "Затвори аванс" at bounding box center [522, 284] width 46 height 8
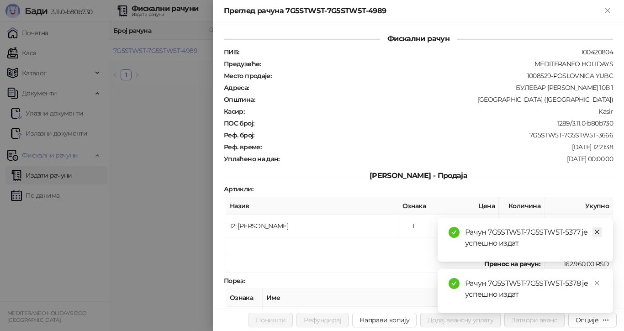
click at [599, 233] on icon "close" at bounding box center [596, 232] width 6 height 6
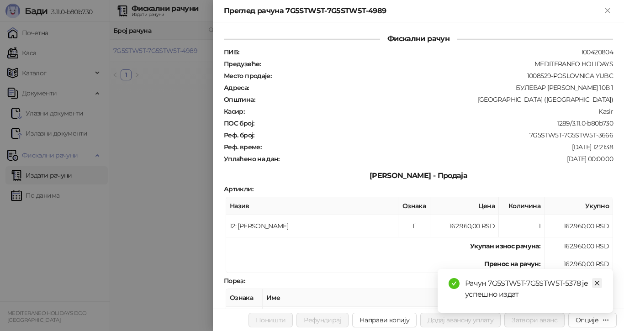
click at [594, 283] on icon "close" at bounding box center [596, 283] width 6 height 6
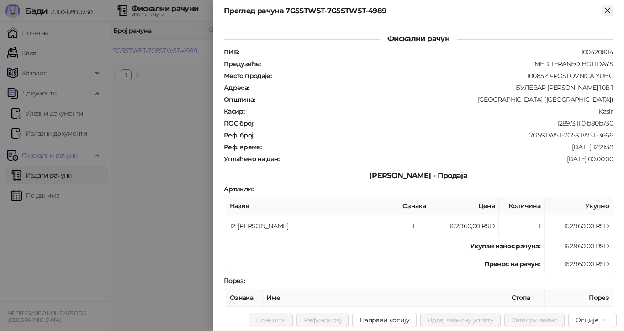
click at [608, 8] on icon "Close" at bounding box center [607, 10] width 8 height 8
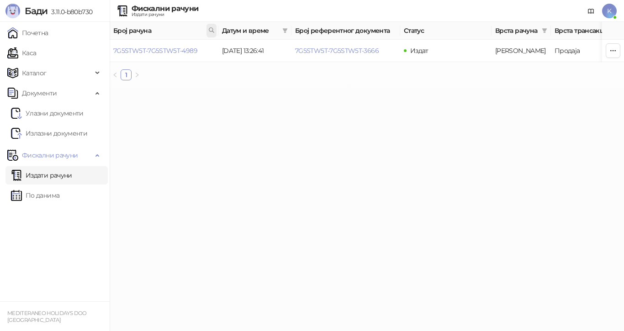
click at [213, 26] on span at bounding box center [211, 31] width 10 height 14
type input "**********"
click at [187, 50] on link "7G5STW5T-7G5STW5T-4224" at bounding box center [154, 51] width 83 height 8
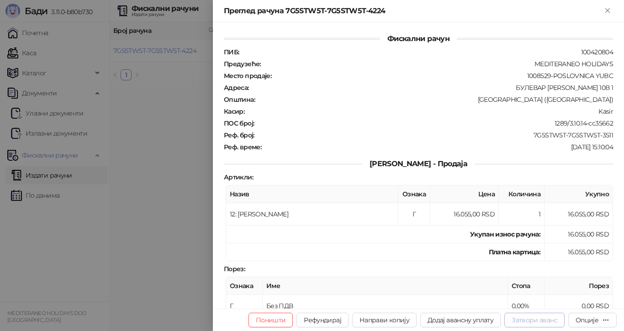
click at [529, 319] on button "Затвори аванс" at bounding box center [534, 320] width 60 height 15
type input "**********"
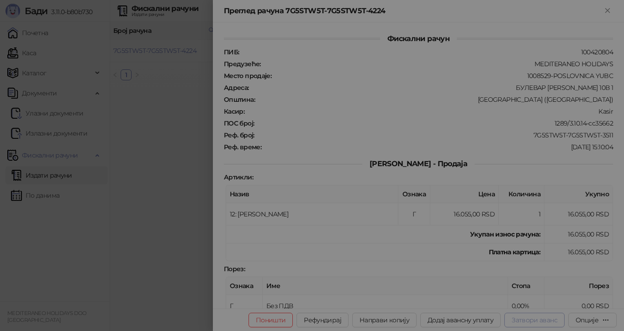
type input "**********"
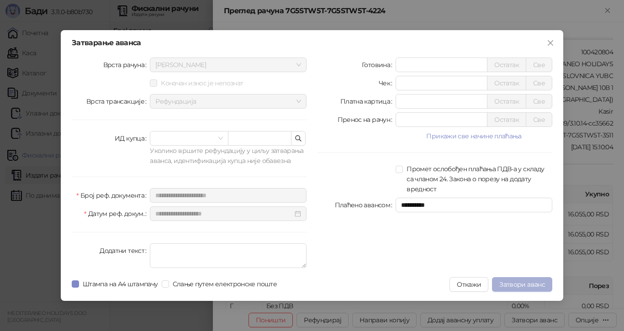
click at [526, 281] on span "Затвори аванс" at bounding box center [522, 284] width 46 height 8
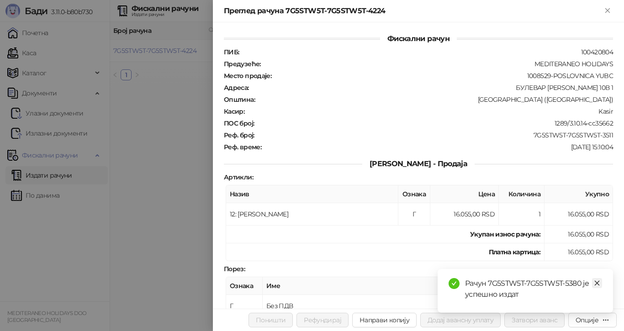
click at [595, 283] on icon "close" at bounding box center [596, 283] width 6 height 6
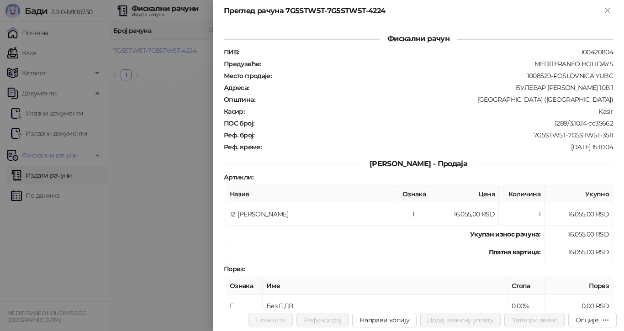
drag, startPoint x: 147, startPoint y: 103, endPoint x: 175, endPoint y: 76, distance: 39.4
click at [147, 102] on div at bounding box center [312, 165] width 624 height 331
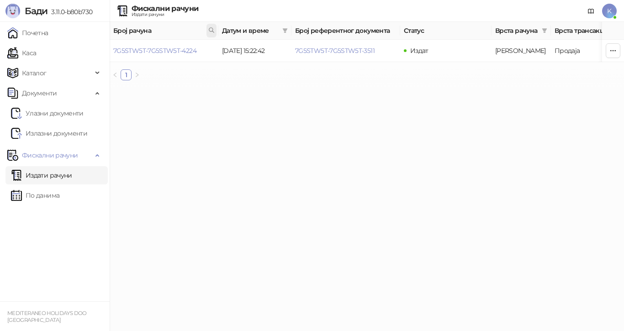
click at [208, 29] on span at bounding box center [211, 31] width 10 height 14
type input "**********"
click at [185, 52] on link "7G5STW5T-7G5STW5T-4635" at bounding box center [154, 51] width 83 height 8
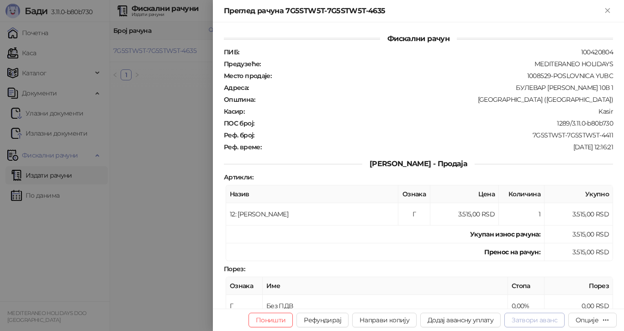
click at [540, 321] on button "Затвори аванс" at bounding box center [534, 320] width 60 height 15
type input "**********"
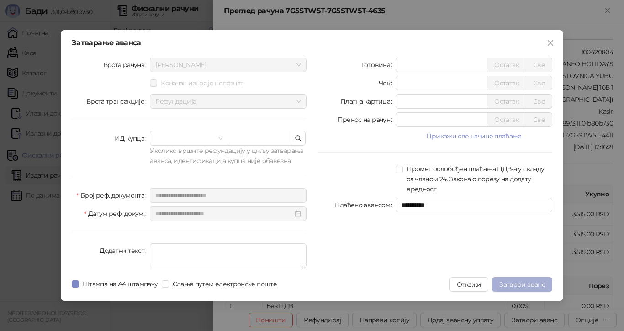
click at [524, 283] on span "Затвори аванс" at bounding box center [522, 284] width 46 height 8
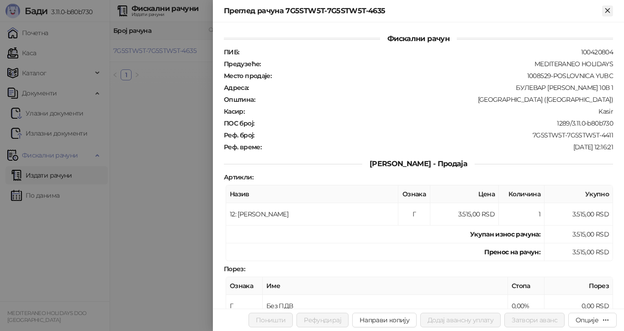
click at [607, 10] on icon "Close" at bounding box center [607, 10] width 4 height 4
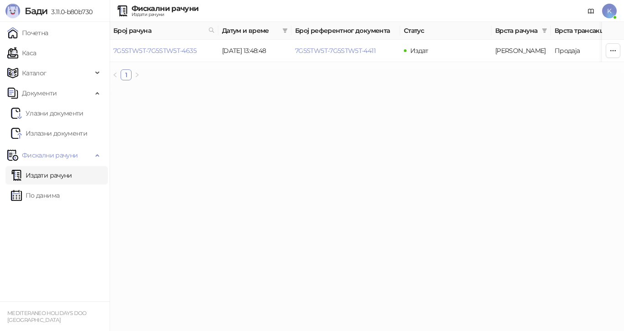
drag, startPoint x: 333, startPoint y: 107, endPoint x: 296, endPoint y: 97, distance: 37.9
click at [332, 88] on html "[PERSON_NAME] 3.11.0-b80b730 Почетна Каса Каталог Документи Улазни документи Из…" at bounding box center [312, 44] width 624 height 88
click at [211, 27] on icon at bounding box center [211, 30] width 6 height 6
click at [189, 49] on link "7G5STW5T-7G5STW5T-4635" at bounding box center [154, 51] width 83 height 8
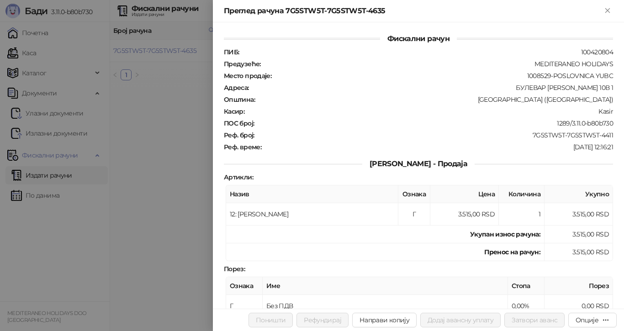
click at [184, 103] on div at bounding box center [312, 165] width 624 height 331
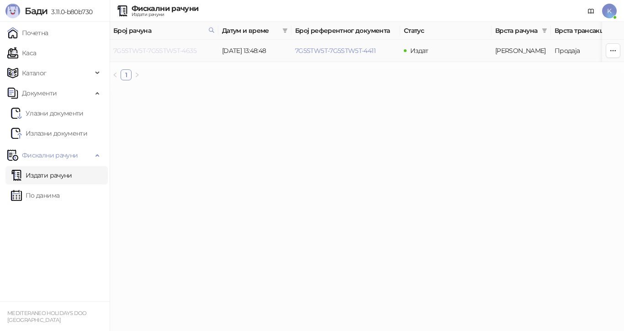
click at [190, 49] on link "7G5STW5T-7G5STW5T-4635" at bounding box center [154, 51] width 83 height 8
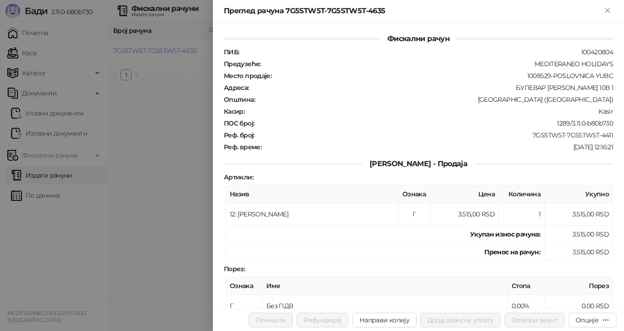
click at [179, 118] on div at bounding box center [312, 165] width 624 height 331
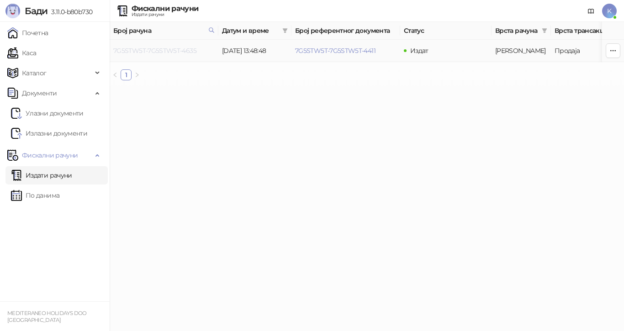
click at [191, 48] on link "7G5STW5T-7G5STW5T-4635" at bounding box center [154, 51] width 83 height 8
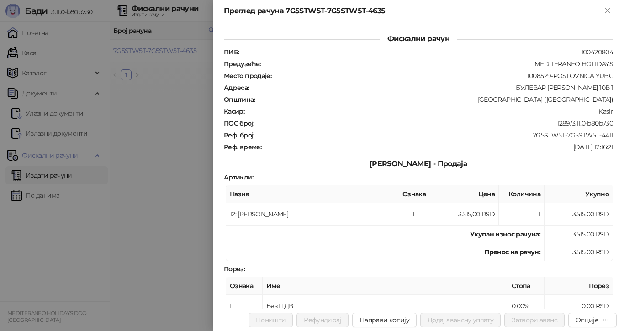
click at [184, 126] on div at bounding box center [312, 165] width 624 height 331
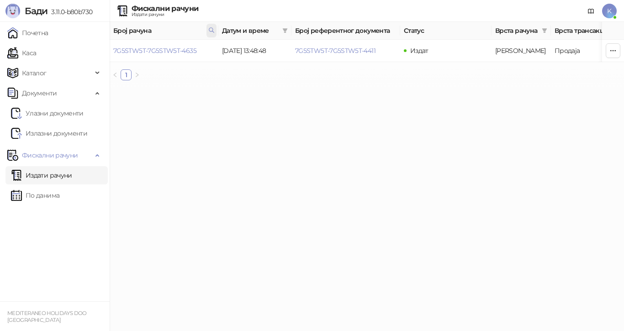
click at [210, 30] on icon at bounding box center [211, 30] width 6 height 6
drag, startPoint x: 163, startPoint y: 52, endPoint x: 106, endPoint y: 43, distance: 57.2
click at [99, 47] on body "[PERSON_NAME] 3.11.0-b80b730 Почетна Каса Каталог Документи Улазни документи Из…" at bounding box center [312, 44] width 624 height 88
paste input "**********"
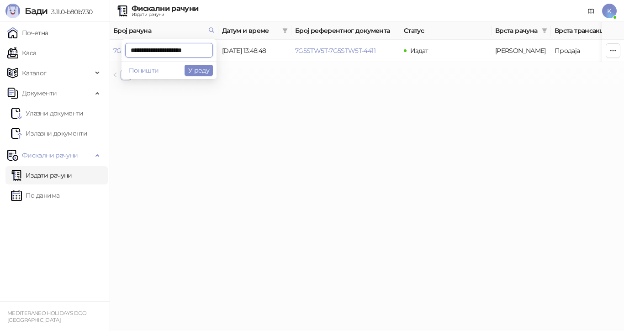
type input "**********"
click at [189, 49] on link "7G5STW5T-7G5STW5T-4552" at bounding box center [154, 51] width 83 height 8
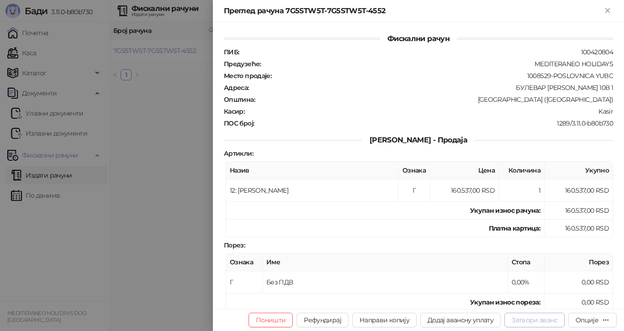
click at [539, 320] on button "Затвори аванс" at bounding box center [534, 320] width 60 height 15
type input "**********"
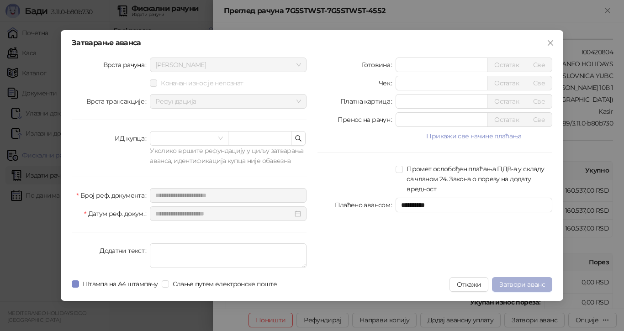
click at [514, 284] on span "Затвори аванс" at bounding box center [522, 284] width 46 height 8
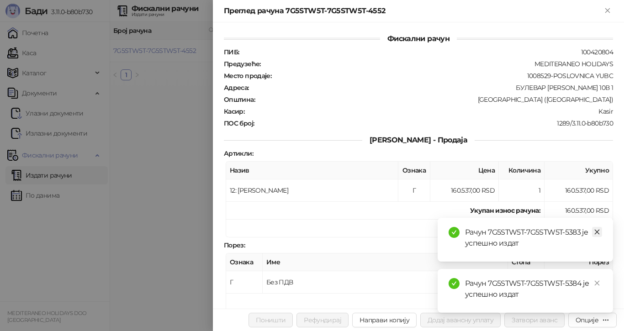
click at [595, 231] on icon "close" at bounding box center [596, 232] width 6 height 6
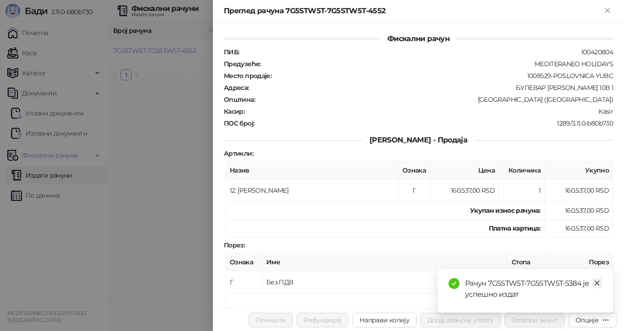
click at [598, 287] on link "Close" at bounding box center [597, 283] width 10 height 10
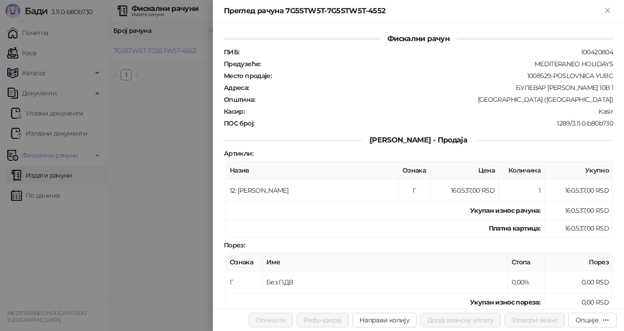
drag, startPoint x: 167, startPoint y: 152, endPoint x: 179, endPoint y: 132, distance: 23.6
click at [168, 152] on div at bounding box center [312, 165] width 624 height 331
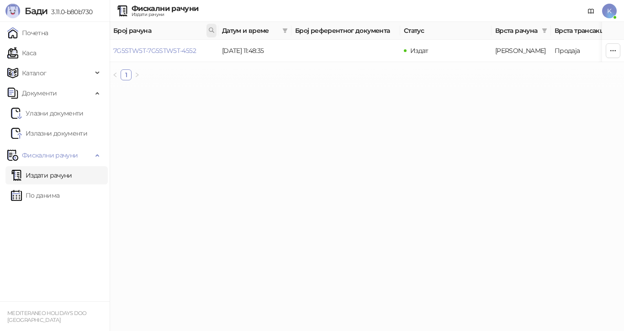
click at [214, 28] on icon at bounding box center [211, 30] width 6 height 6
type input "**********"
click at [190, 48] on link "7G5STW5T-7G5STW5T-4814" at bounding box center [154, 51] width 82 height 8
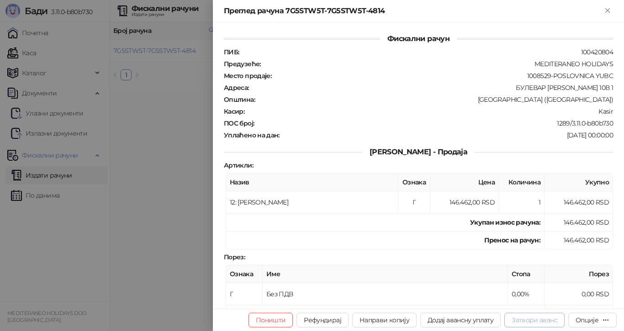
click at [522, 319] on button "Затвори аванс" at bounding box center [534, 320] width 60 height 15
type input "**********"
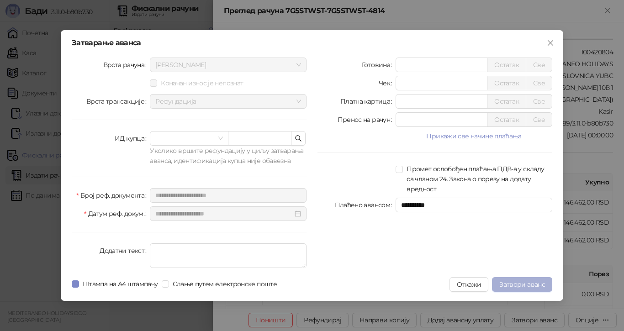
click at [513, 283] on span "Затвори аванс" at bounding box center [522, 284] width 46 height 8
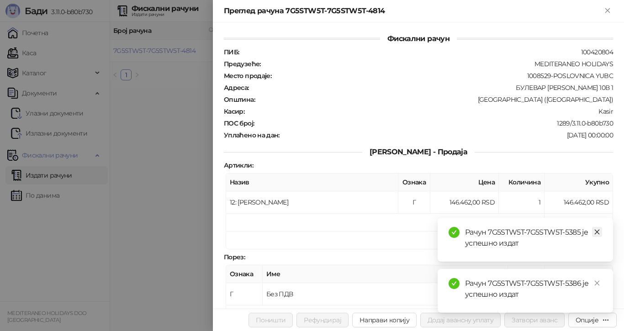
click at [598, 232] on icon "close" at bounding box center [596, 232] width 6 height 6
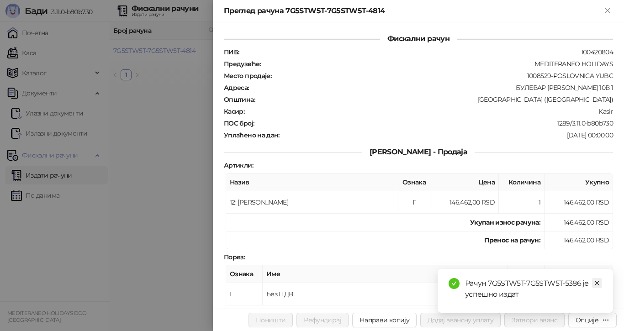
click at [594, 285] on icon "close" at bounding box center [596, 283] width 6 height 6
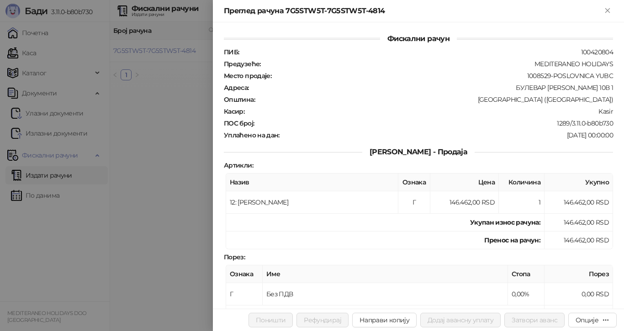
click at [121, 185] on div at bounding box center [312, 165] width 624 height 331
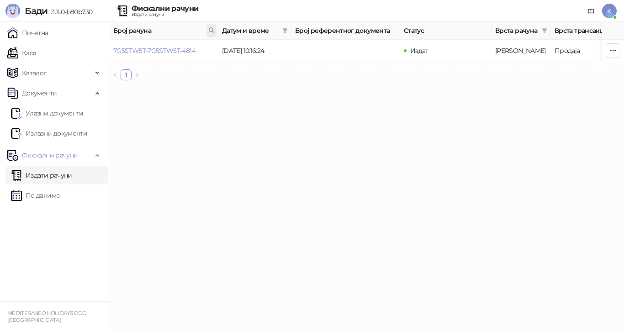
click at [208, 31] on icon at bounding box center [211, 30] width 6 height 6
type input "**********"
click at [193, 52] on link "7G5STW5T-7G5STW5T-4992" at bounding box center [155, 51] width 84 height 8
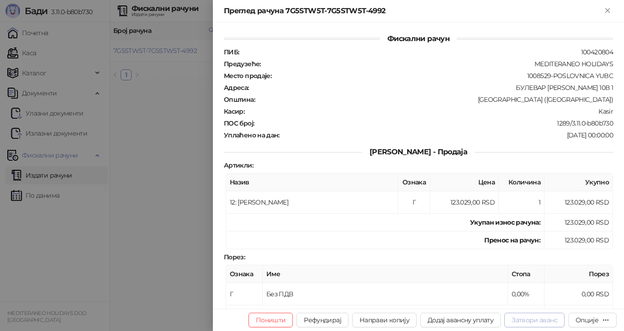
click at [537, 316] on button "Затвори аванс" at bounding box center [534, 320] width 60 height 15
type input "**********"
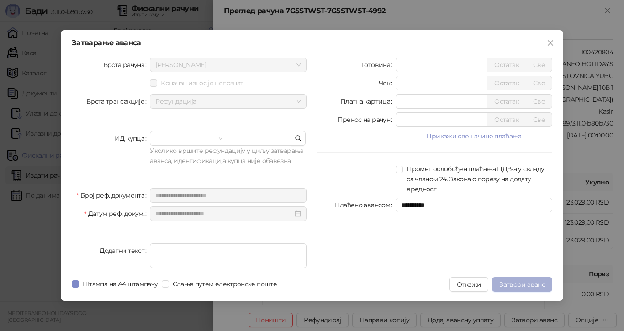
click at [509, 285] on span "Затвори аванс" at bounding box center [522, 284] width 46 height 8
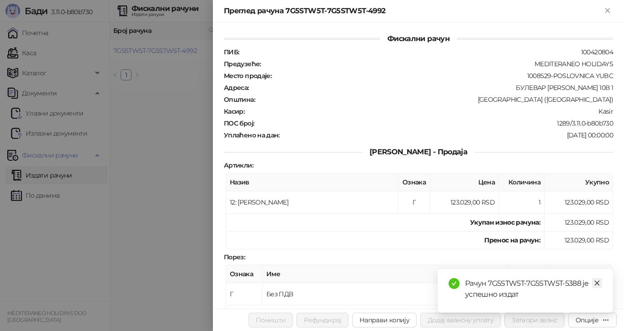
click at [595, 282] on icon "close" at bounding box center [596, 283] width 6 height 6
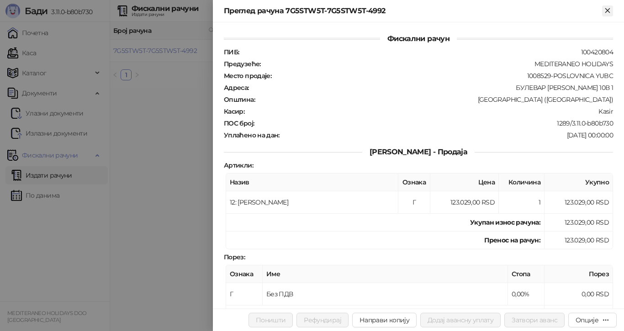
click at [610, 10] on icon "Close" at bounding box center [607, 10] width 8 height 8
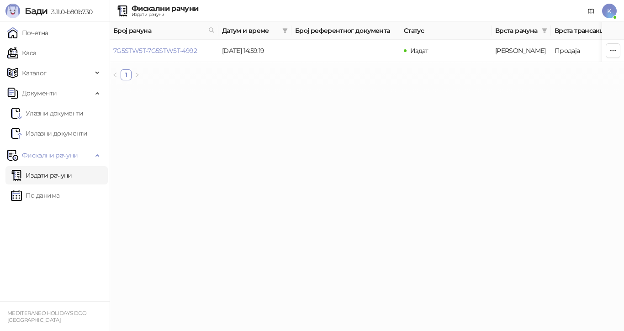
click at [262, 88] on html "[PERSON_NAME] 3.11.0-b80b730 Почетна Каса Каталог Документи Улазни документи Из…" at bounding box center [312, 44] width 624 height 88
click at [211, 29] on icon at bounding box center [211, 30] width 6 height 6
type input "**********"
click at [190, 51] on link "7G5STW5T-7G5STW5T-4957" at bounding box center [154, 51] width 83 height 8
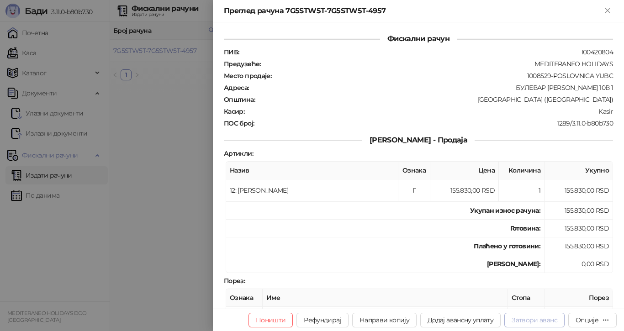
click at [532, 317] on button "Затвори аванс" at bounding box center [534, 320] width 60 height 15
type input "**********"
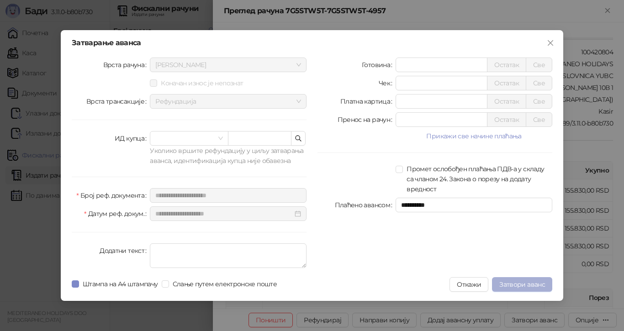
click at [508, 286] on span "Затвори аванс" at bounding box center [522, 284] width 46 height 8
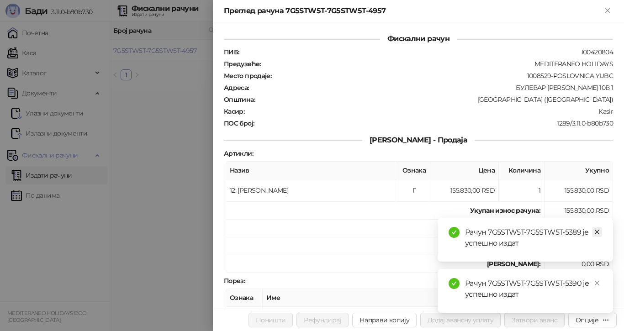
click at [599, 229] on icon "close" at bounding box center [596, 232] width 6 height 6
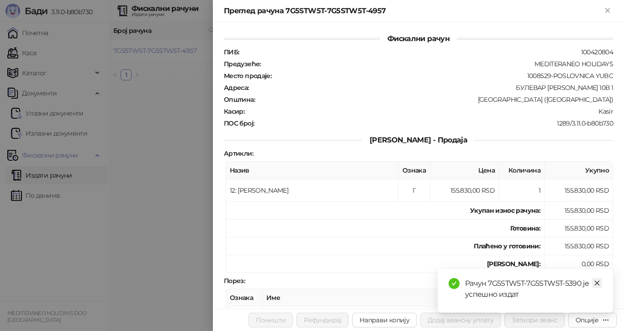
click at [598, 286] on icon "close" at bounding box center [596, 283] width 6 height 6
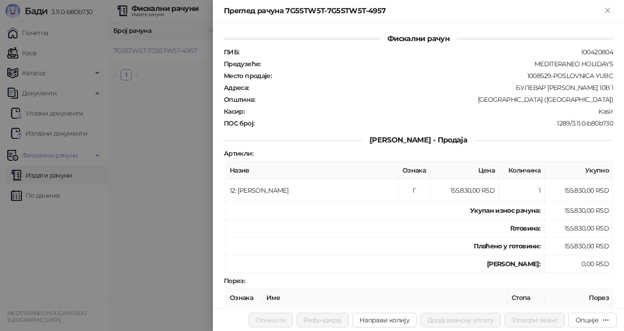
drag, startPoint x: 153, startPoint y: 147, endPoint x: 159, endPoint y: 136, distance: 12.3
click at [154, 144] on div at bounding box center [312, 165] width 624 height 331
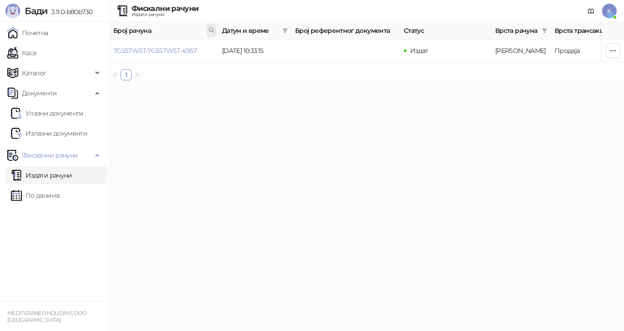
click at [209, 30] on icon at bounding box center [211, 30] width 6 height 6
click at [210, 28] on icon at bounding box center [211, 30] width 5 height 5
drag, startPoint x: 210, startPoint y: 49, endPoint x: 13, endPoint y: 36, distance: 196.8
click at [8, 42] on body "[PERSON_NAME] 3.11.0-b80b730 Почетна Каса Каталог Документи Улазни документи Из…" at bounding box center [312, 44] width 624 height 88
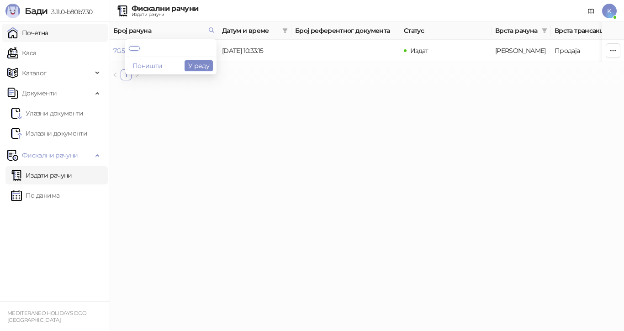
type input "*"
type input "****"
click at [189, 50] on link "7G5STW5T-7G5STW5T-5023" at bounding box center [154, 51] width 83 height 8
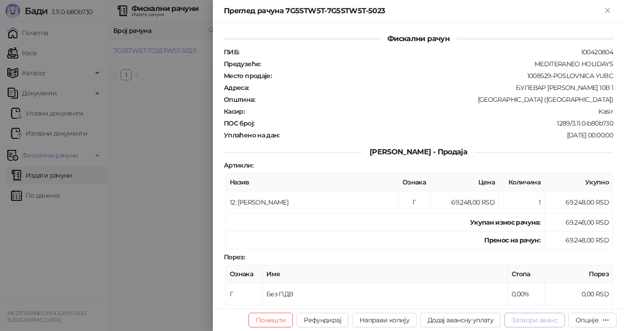
click at [534, 319] on button "Затвори аванс" at bounding box center [534, 320] width 60 height 15
type input "**********"
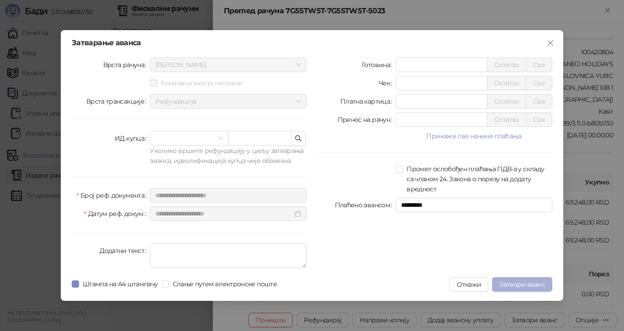
click at [515, 283] on span "Затвори аванс" at bounding box center [522, 284] width 46 height 8
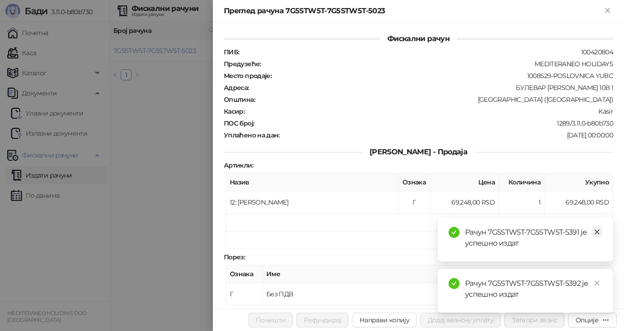
click at [597, 231] on icon "close" at bounding box center [596, 232] width 6 height 6
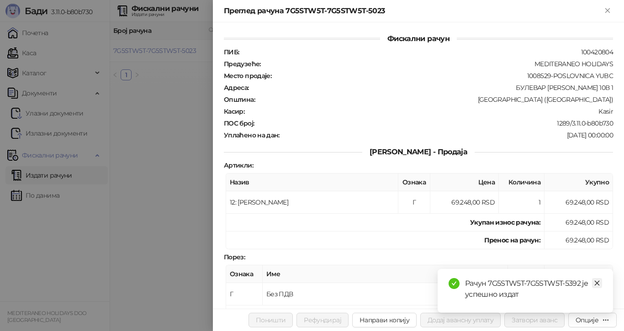
click at [596, 281] on icon "close" at bounding box center [596, 283] width 6 height 6
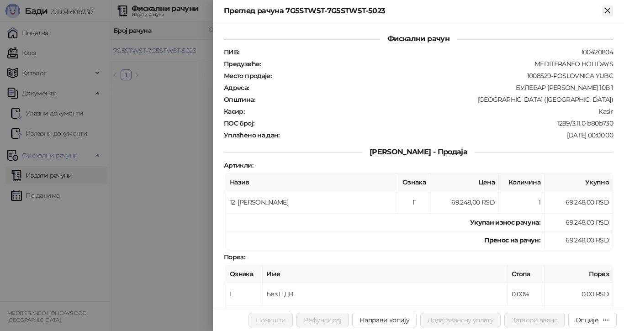
click at [607, 9] on icon "Close" at bounding box center [607, 10] width 8 height 8
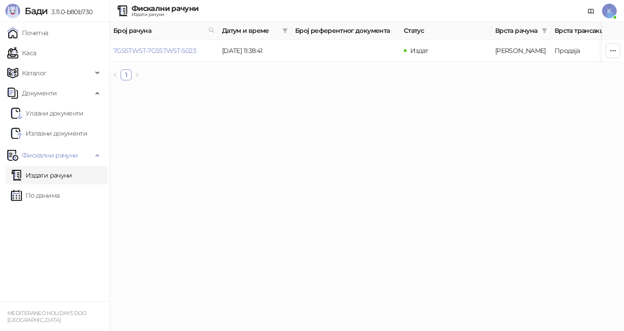
drag, startPoint x: 195, startPoint y: 82, endPoint x: 206, endPoint y: 36, distance: 46.9
click at [195, 79] on ul "1" at bounding box center [367, 74] width 514 height 11
click at [211, 28] on icon at bounding box center [211, 30] width 5 height 5
type input "**********"
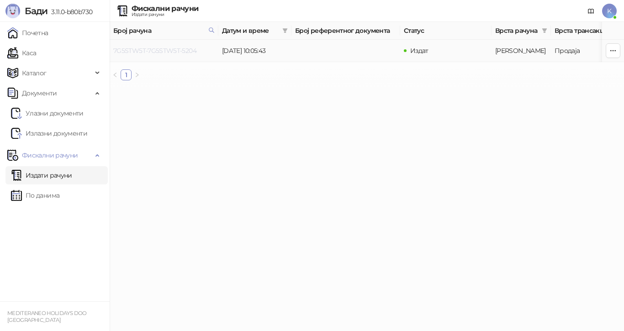
click at [173, 49] on link "7G5STW5T-7G5STW5T-5204" at bounding box center [154, 51] width 83 height 8
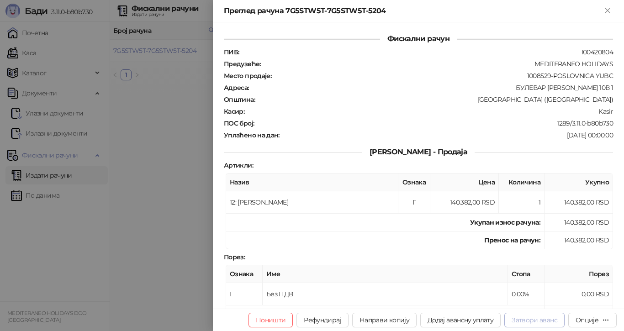
click at [540, 320] on button "Затвори аванс" at bounding box center [534, 320] width 60 height 15
type input "**********"
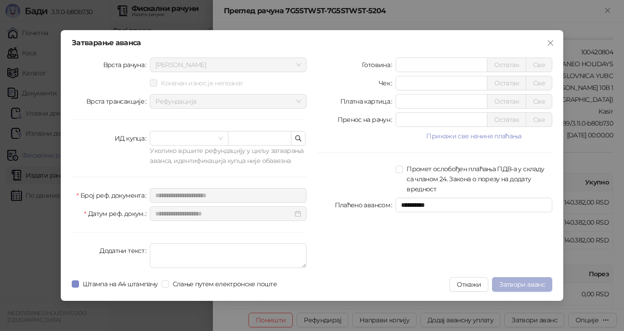
click at [524, 283] on span "Затвори аванс" at bounding box center [522, 284] width 46 height 8
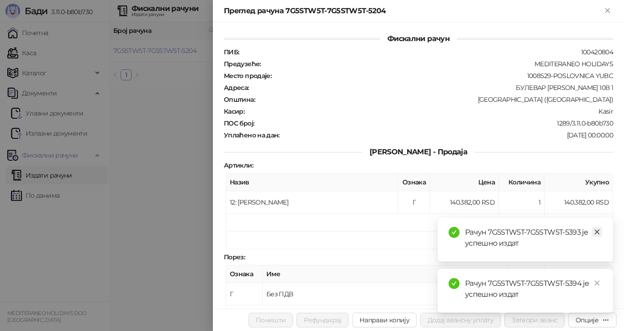
click at [597, 233] on icon "close" at bounding box center [596, 232] width 6 height 6
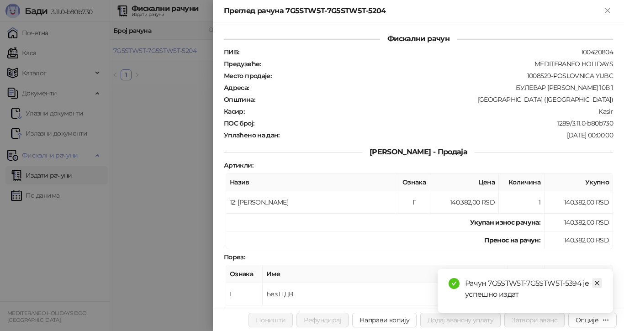
click at [598, 285] on icon "close" at bounding box center [596, 283] width 6 height 6
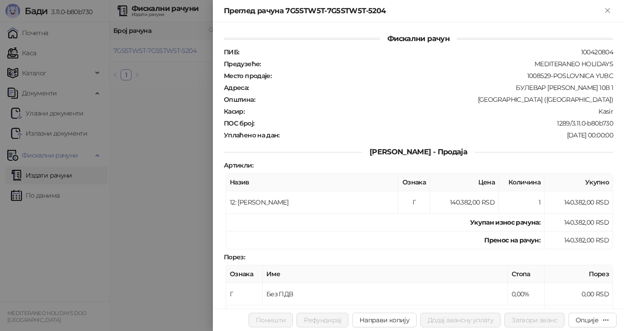
click at [152, 134] on div at bounding box center [312, 165] width 624 height 331
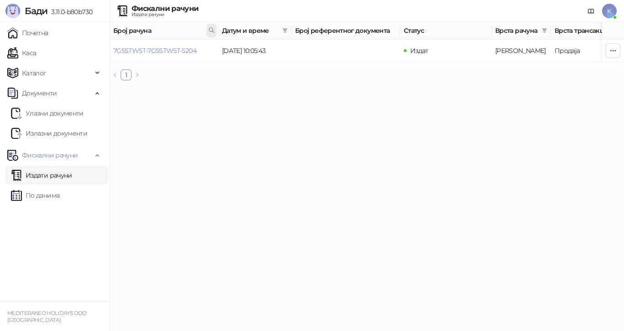
click at [210, 30] on icon at bounding box center [211, 30] width 6 height 6
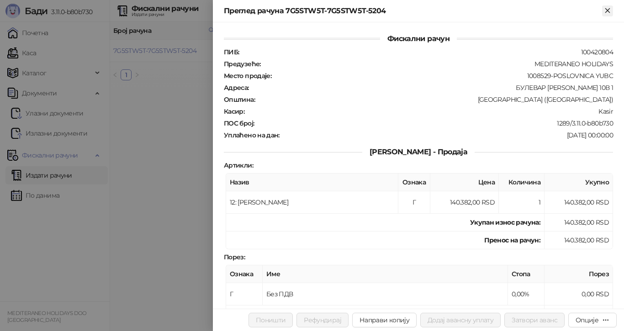
click at [607, 9] on icon "Close" at bounding box center [607, 10] width 8 height 8
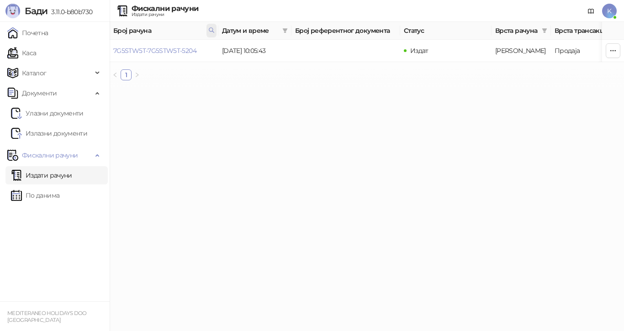
click at [213, 29] on icon at bounding box center [211, 30] width 5 height 5
drag, startPoint x: 207, startPoint y: 51, endPoint x: 0, endPoint y: 47, distance: 206.8
click at [0, 49] on body "[PERSON_NAME] 3.11.0-b80b730 Почетна Каса Каталог Документи Улазни документи Из…" at bounding box center [312, 44] width 624 height 88
type input "****"
click at [180, 51] on link "7G5STW5T-7G5STW5T-5207" at bounding box center [154, 51] width 83 height 8
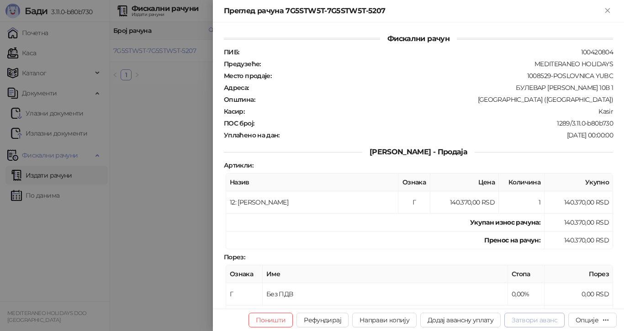
click at [548, 318] on button "Затвори аванс" at bounding box center [534, 320] width 60 height 15
type input "**********"
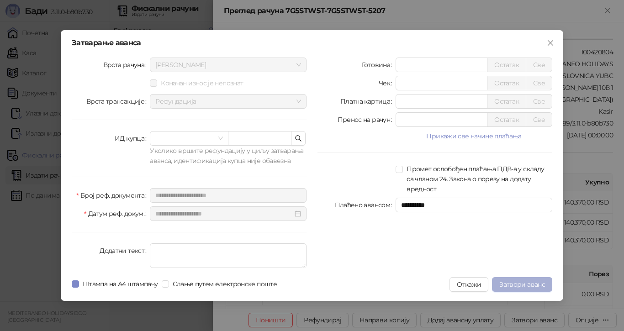
click at [505, 279] on button "Затвори аванс" at bounding box center [522, 284] width 60 height 15
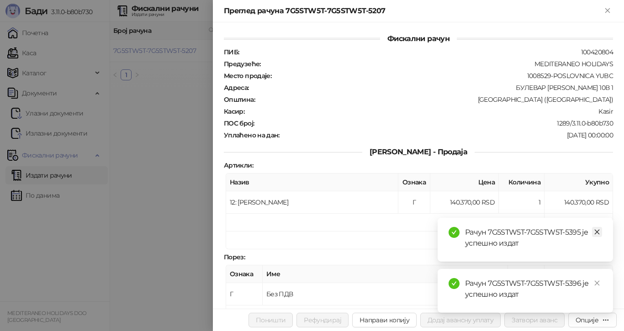
drag, startPoint x: 597, startPoint y: 231, endPoint x: 596, endPoint y: 236, distance: 5.1
click at [596, 236] on link "Close" at bounding box center [597, 232] width 10 height 10
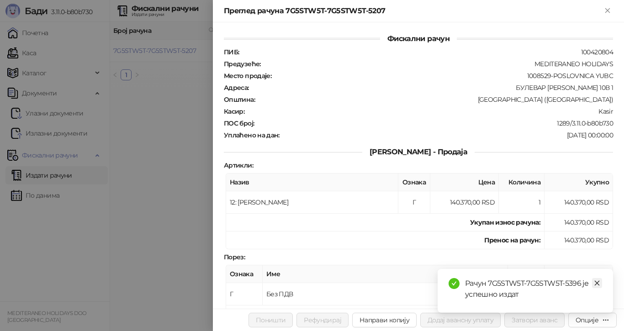
click at [600, 282] on link "Close" at bounding box center [597, 283] width 10 height 10
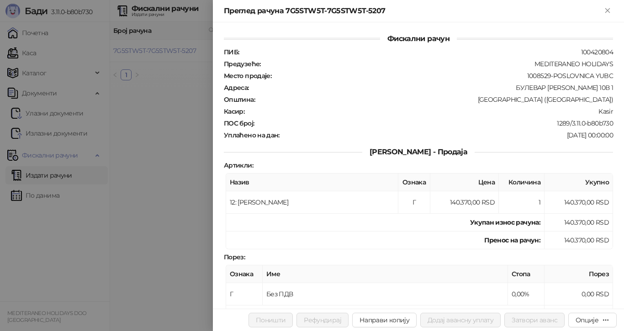
click at [178, 50] on div at bounding box center [312, 165] width 624 height 331
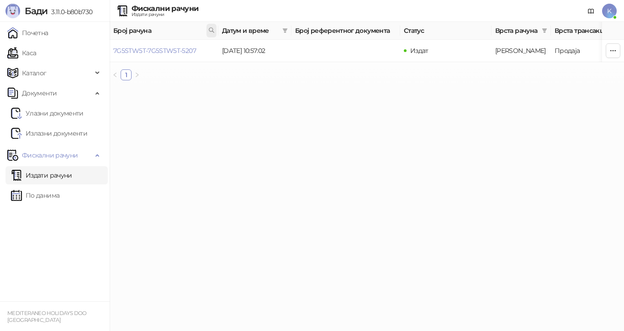
click at [211, 27] on icon at bounding box center [211, 30] width 6 height 6
type input "**********"
click at [186, 47] on link "7G5STW5T-7G5STW5T-5332" at bounding box center [154, 51] width 82 height 8
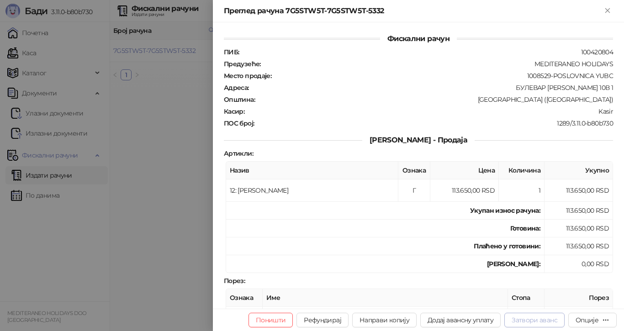
click at [542, 317] on button "Затвори аванс" at bounding box center [534, 320] width 60 height 15
type input "**********"
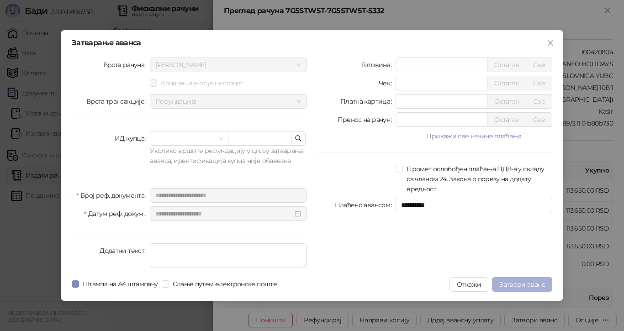
click at [516, 283] on span "Затвори аванс" at bounding box center [522, 284] width 46 height 8
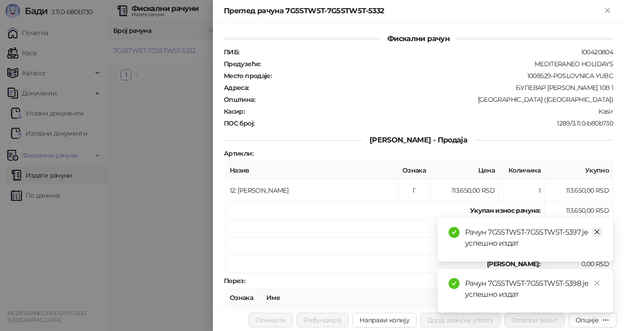
click at [600, 231] on link "Close" at bounding box center [597, 232] width 10 height 10
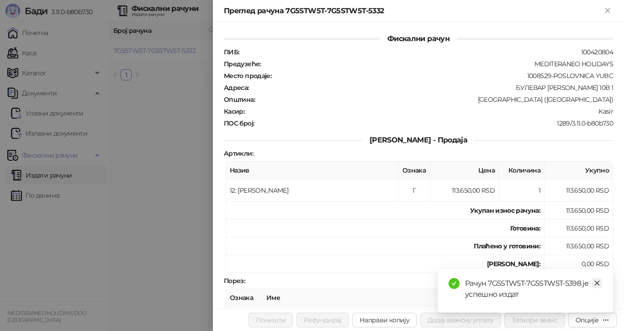
drag, startPoint x: 595, startPoint y: 285, endPoint x: 590, endPoint y: 286, distance: 5.6
click at [595, 283] on icon "close" at bounding box center [596, 283] width 6 height 6
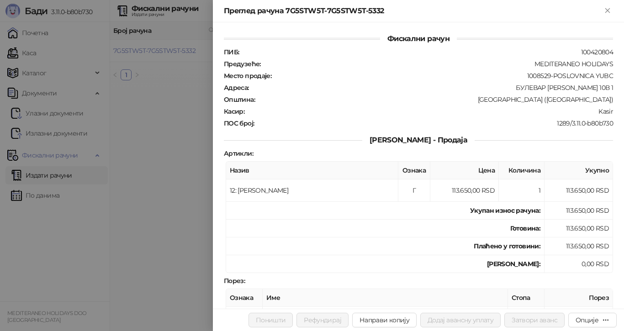
click at [163, 119] on div at bounding box center [312, 165] width 624 height 331
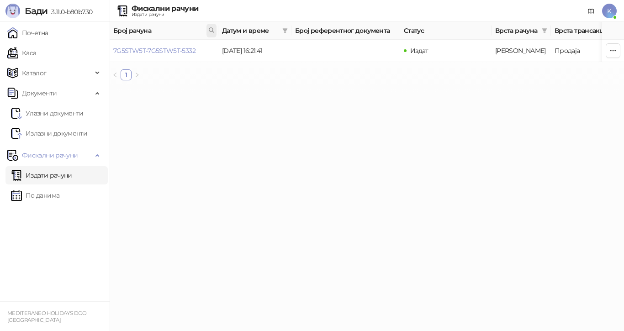
click at [210, 29] on icon at bounding box center [211, 30] width 6 height 6
type input "****"
click at [188, 53] on link "7G5STW5T-7G5STW5T-4443" at bounding box center [155, 51] width 84 height 8
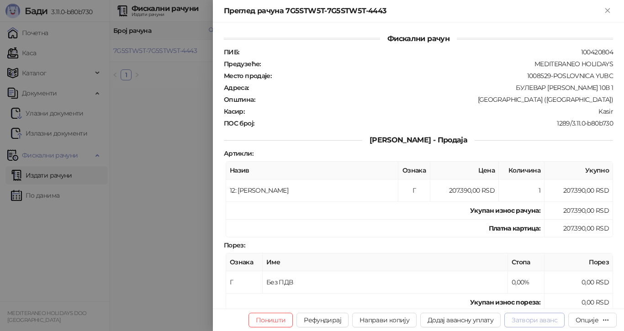
click at [534, 316] on button "Затвори аванс" at bounding box center [534, 320] width 60 height 15
type input "**********"
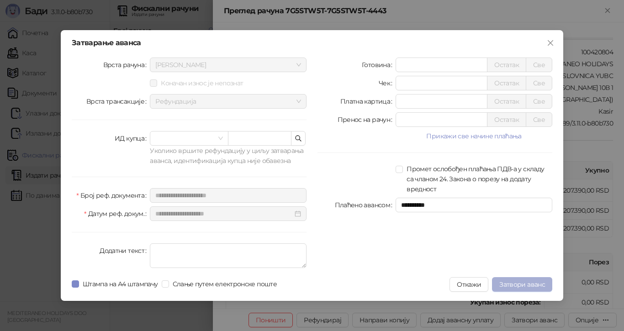
click at [523, 281] on span "Затвори аванс" at bounding box center [522, 284] width 46 height 8
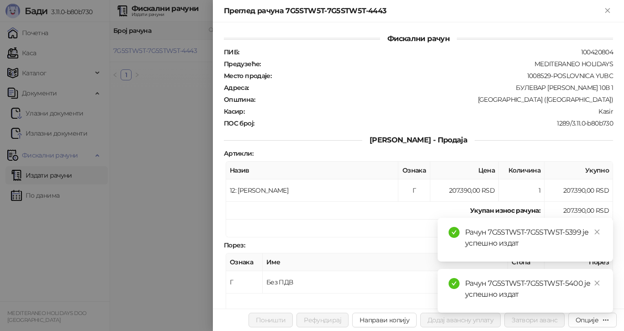
drag, startPoint x: 594, startPoint y: 231, endPoint x: 589, endPoint y: 254, distance: 23.3
click at [594, 231] on icon "close" at bounding box center [596, 232] width 6 height 6
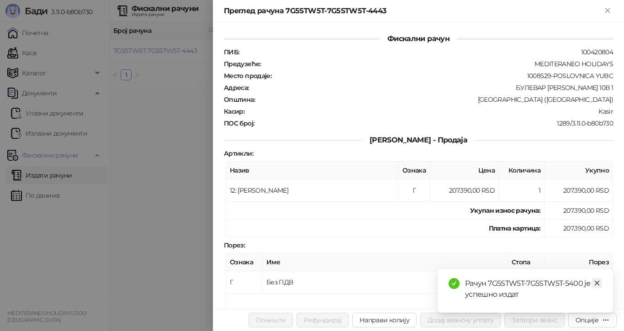
click at [598, 280] on icon "close" at bounding box center [596, 283] width 6 height 6
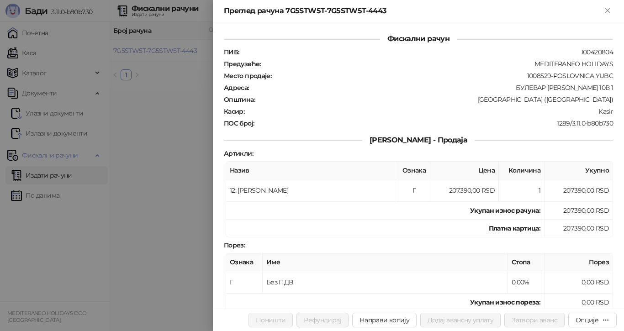
drag, startPoint x: 170, startPoint y: 166, endPoint x: 221, endPoint y: 98, distance: 84.8
click at [171, 164] on div at bounding box center [312, 165] width 624 height 331
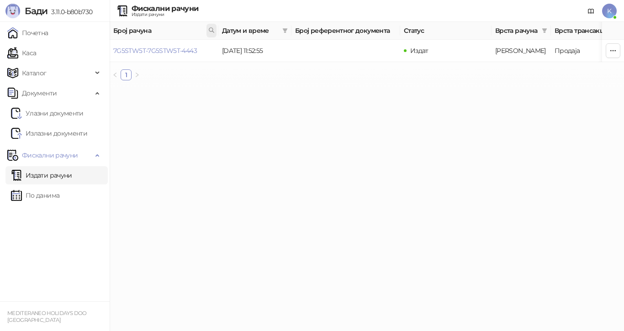
click at [210, 30] on icon at bounding box center [211, 30] width 6 height 6
click at [210, 28] on icon at bounding box center [211, 30] width 5 height 5
type input "*"
paste input "**********"
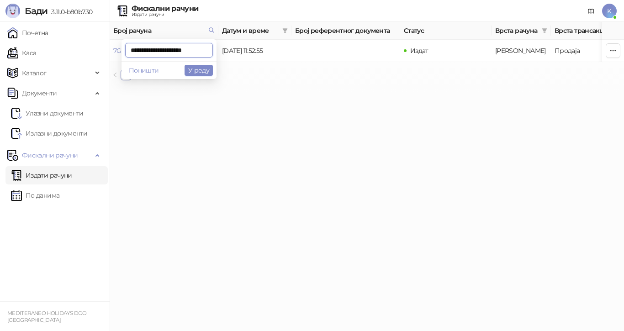
type input "**********"
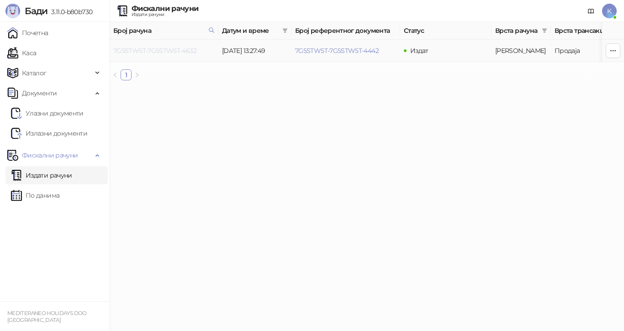
click at [182, 49] on link "7G5STW5T-7G5STW5T-4632" at bounding box center [154, 51] width 83 height 8
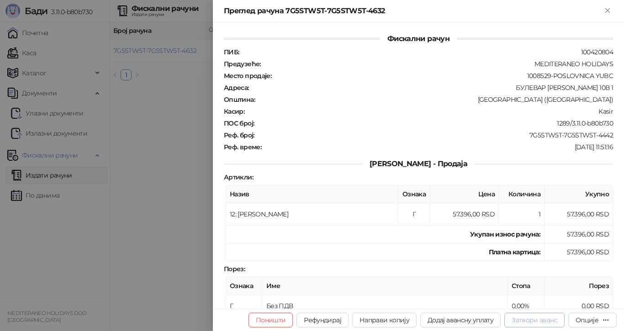
click at [543, 319] on button "Затвори аванс" at bounding box center [534, 320] width 60 height 15
type input "**********"
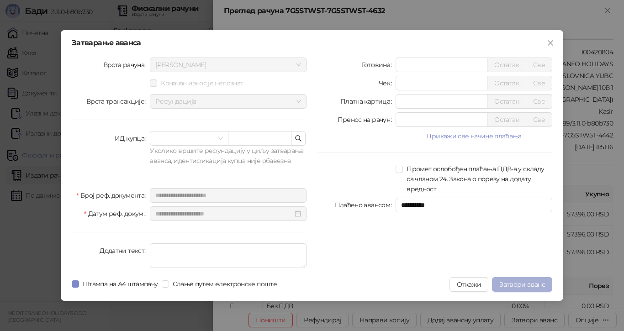
click at [526, 283] on span "Затвори аванс" at bounding box center [522, 284] width 46 height 8
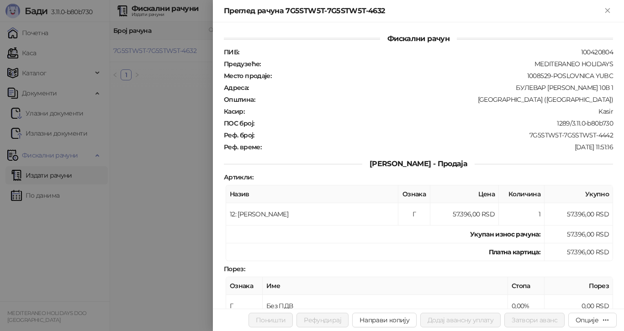
click at [181, 49] on div at bounding box center [312, 165] width 624 height 331
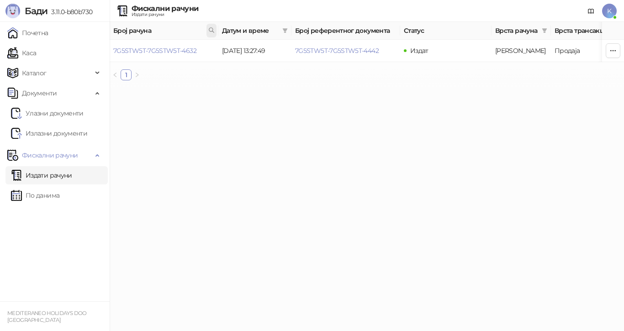
click at [210, 26] on span at bounding box center [211, 31] width 10 height 14
type input "**********"
click at [189, 51] on link "7G5STW5T-7G5STW5T-4838" at bounding box center [155, 51] width 84 height 8
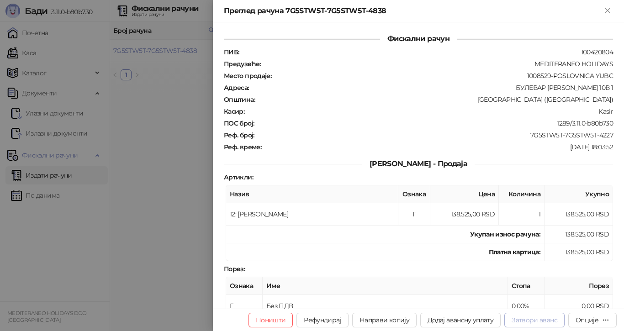
click at [539, 314] on button "Затвори аванс" at bounding box center [534, 320] width 60 height 15
type input "**********"
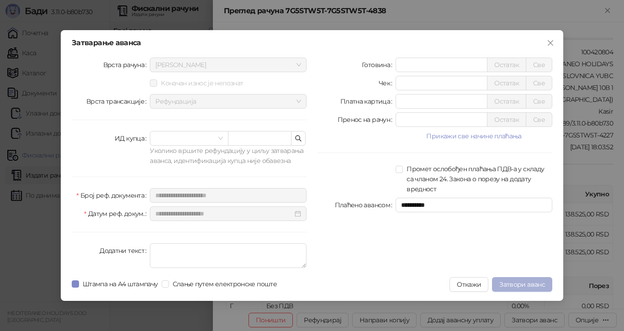
click at [529, 283] on span "Затвори аванс" at bounding box center [522, 284] width 46 height 8
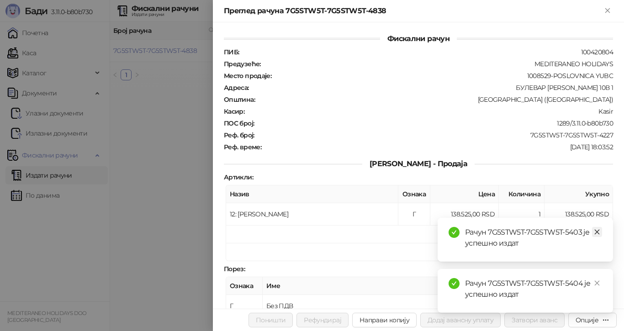
click at [597, 231] on icon "close" at bounding box center [596, 232] width 6 height 6
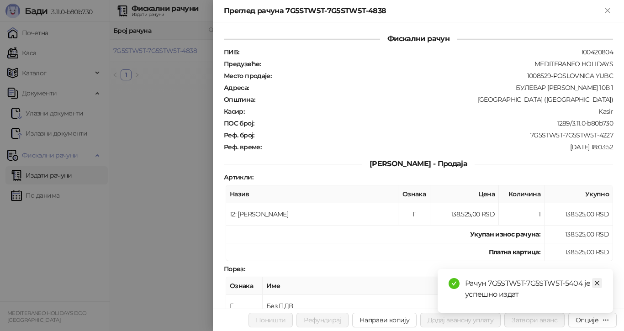
click at [597, 281] on icon "close" at bounding box center [596, 283] width 6 height 6
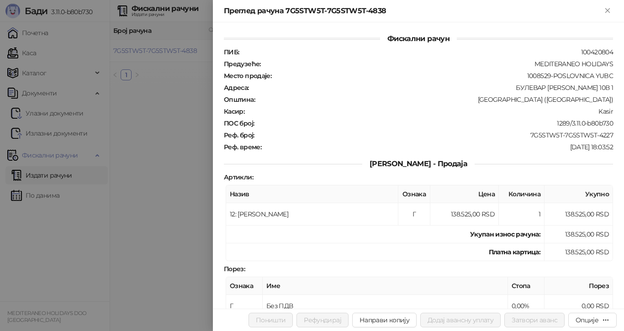
drag, startPoint x: 178, startPoint y: 119, endPoint x: 182, endPoint y: 115, distance: 5.5
click at [178, 118] on div at bounding box center [312, 165] width 624 height 331
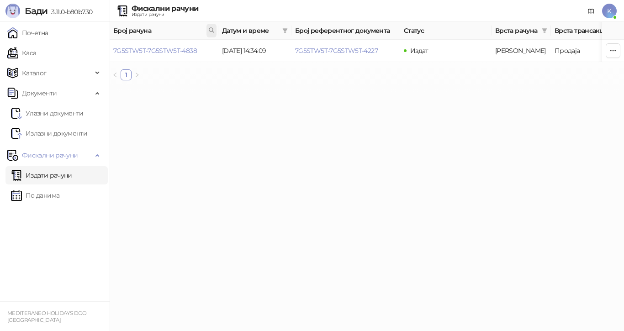
click at [210, 29] on icon at bounding box center [211, 30] width 6 height 6
click at [210, 28] on icon at bounding box center [211, 30] width 6 height 6
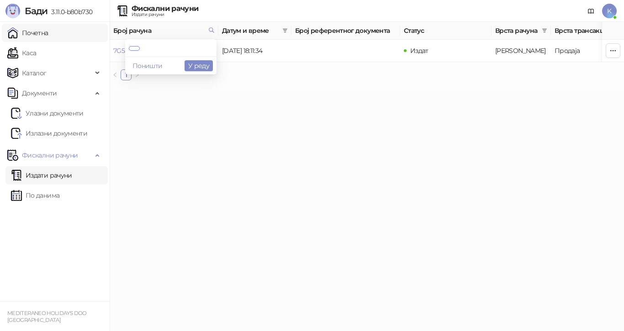
drag, startPoint x: 212, startPoint y: 52, endPoint x: 14, endPoint y: 36, distance: 198.8
click at [5, 43] on body "[PERSON_NAME] 3.11.0-b80b730 Почетна Каса Каталог Документи Улазни документи Из…" at bounding box center [312, 44] width 624 height 88
type input "****"
click at [189, 48] on link "7G5STW5T-7G5STW5T-4827" at bounding box center [154, 51] width 83 height 8
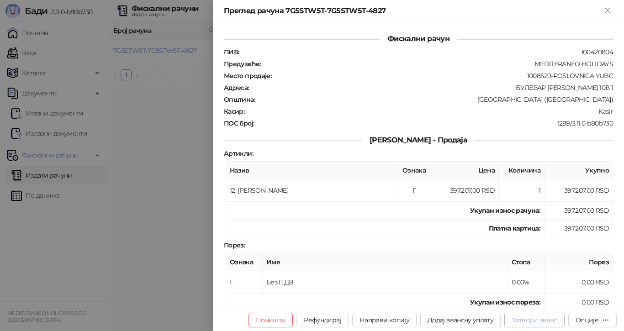
click at [524, 323] on button "Затвори аванс" at bounding box center [534, 320] width 60 height 15
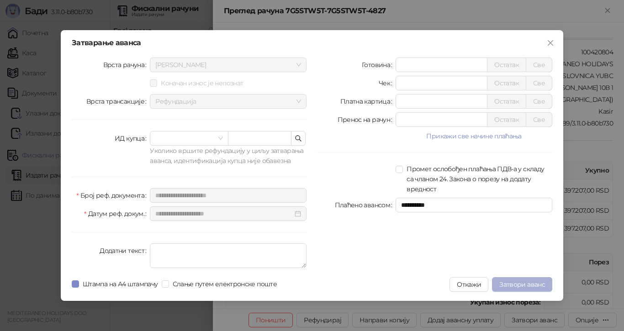
click at [512, 287] on span "Затвори аванс" at bounding box center [522, 284] width 46 height 8
